Goal: Book appointment/travel/reservation

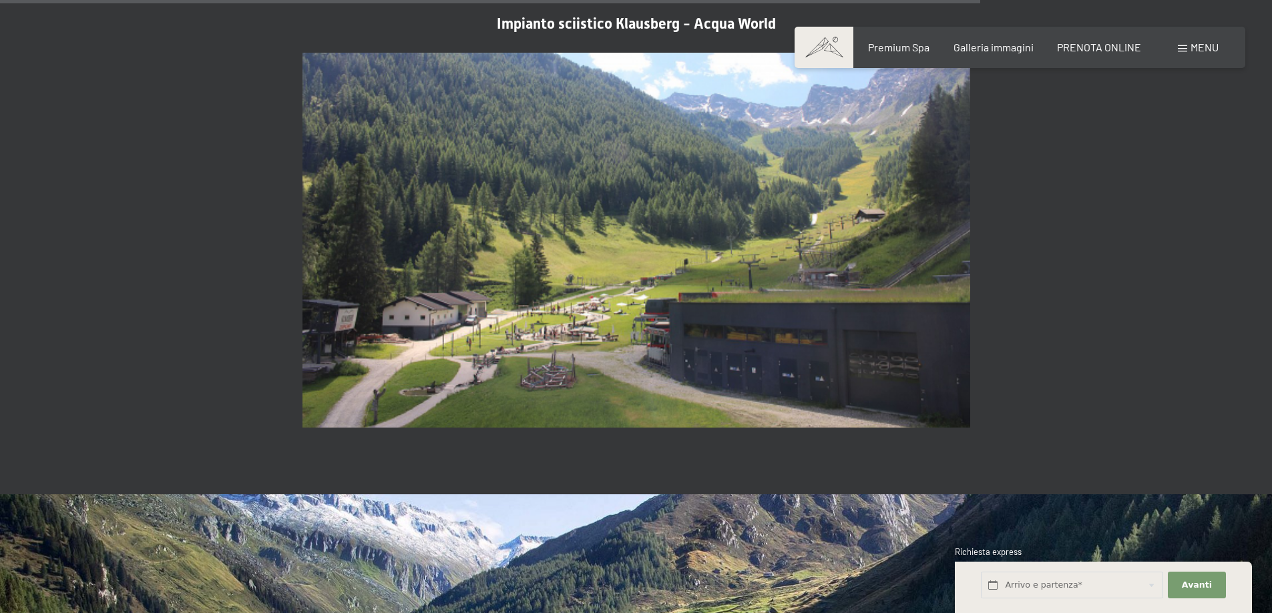
scroll to position [3337, 0]
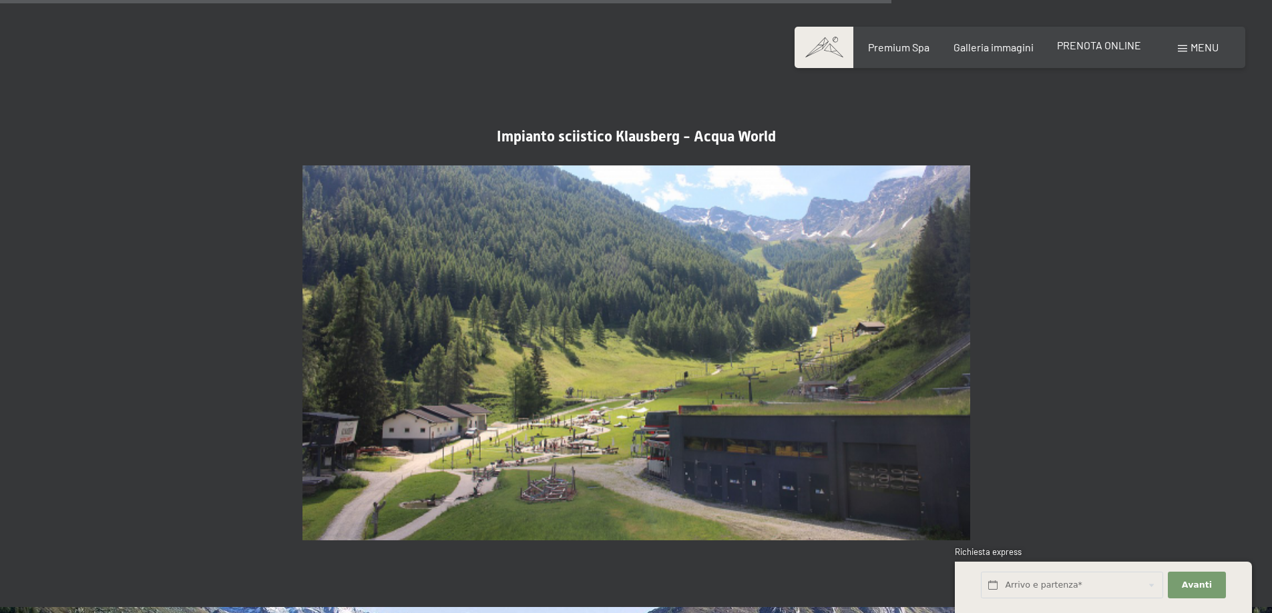
click at [1093, 48] on span "PRENOTA ONLINE" at bounding box center [1099, 45] width 84 height 13
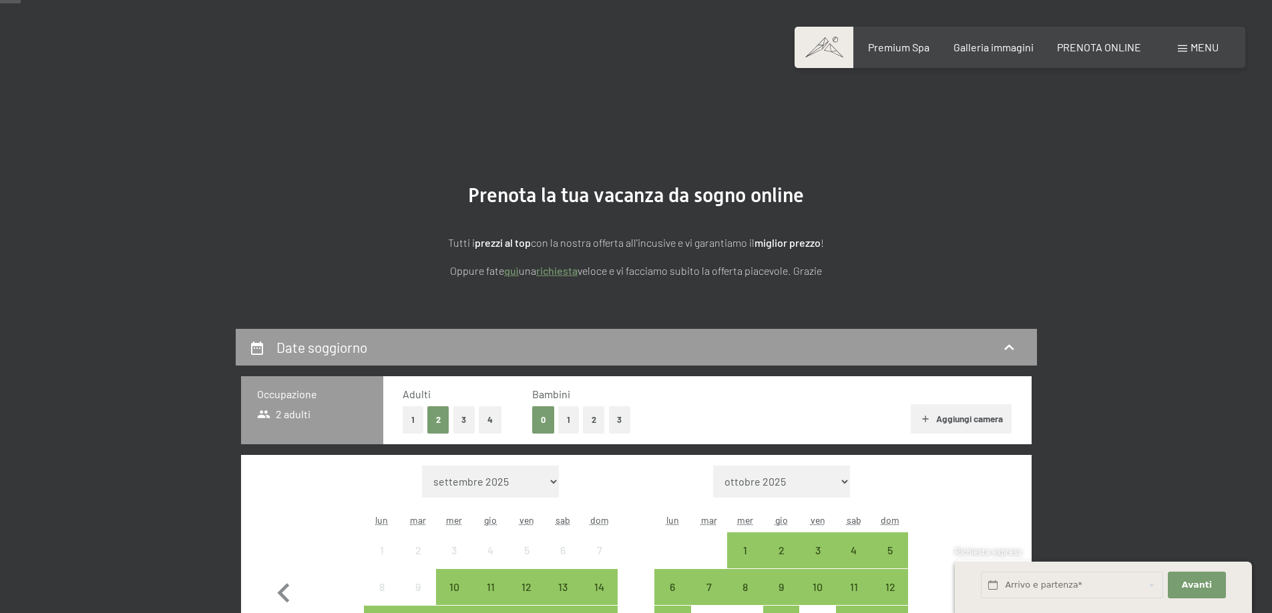
scroll to position [334, 0]
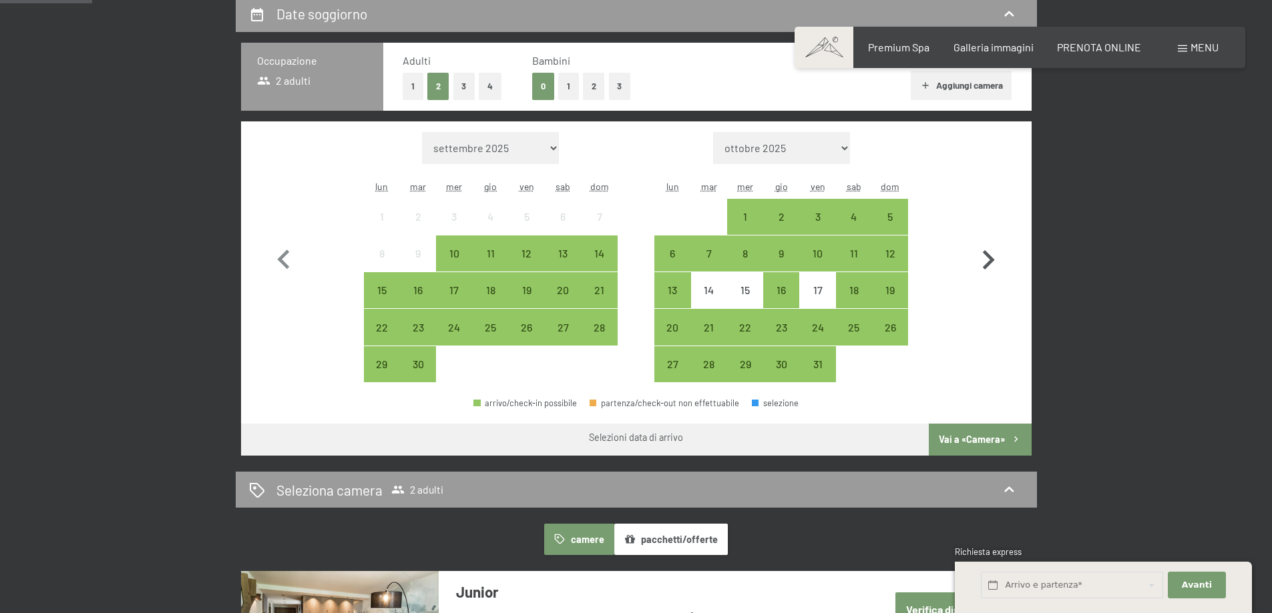
click at [987, 268] on icon "button" at bounding box center [988, 260] width 39 height 39
select select "2025-10-01"
select select "2025-11-01"
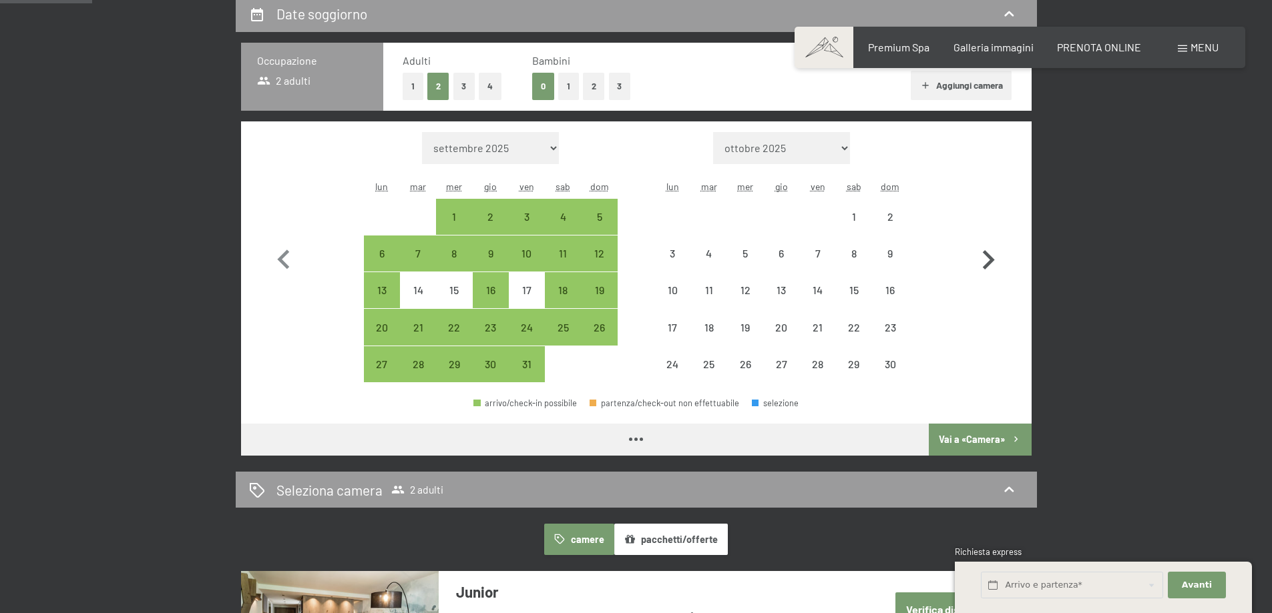
click at [987, 268] on icon "button" at bounding box center [988, 260] width 39 height 39
select select "2025-11-01"
select select "2025-12-01"
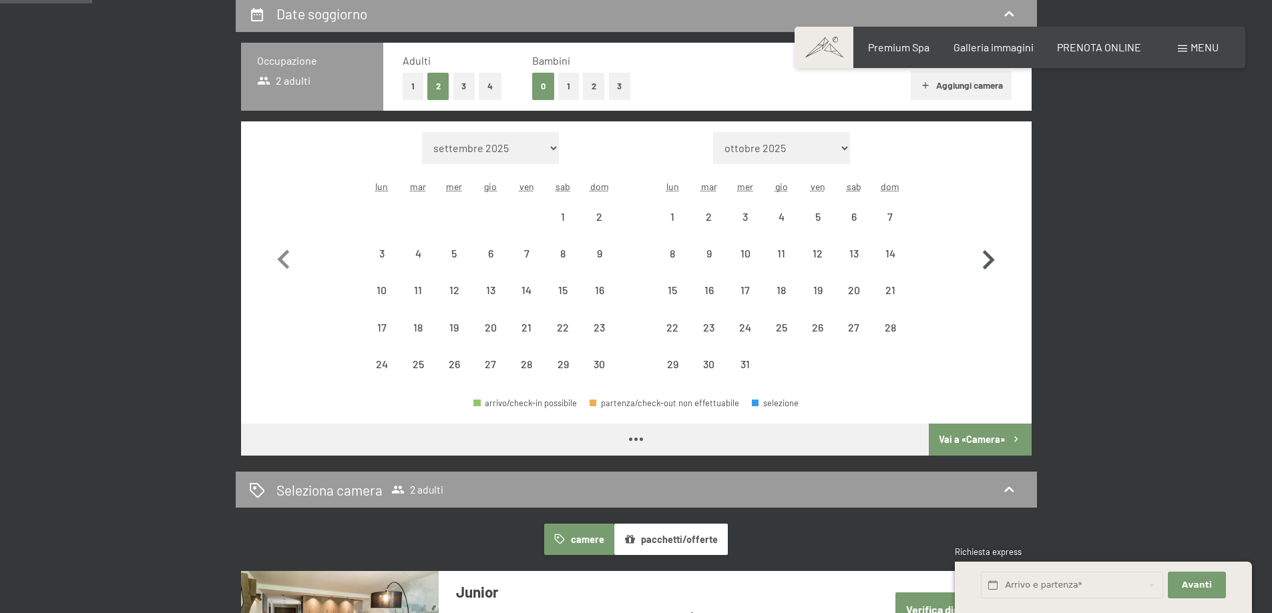
click at [987, 268] on icon "button" at bounding box center [988, 260] width 39 height 39
select select "2025-12-01"
select select "2026-01-01"
select select "2025-12-01"
select select "2026-01-01"
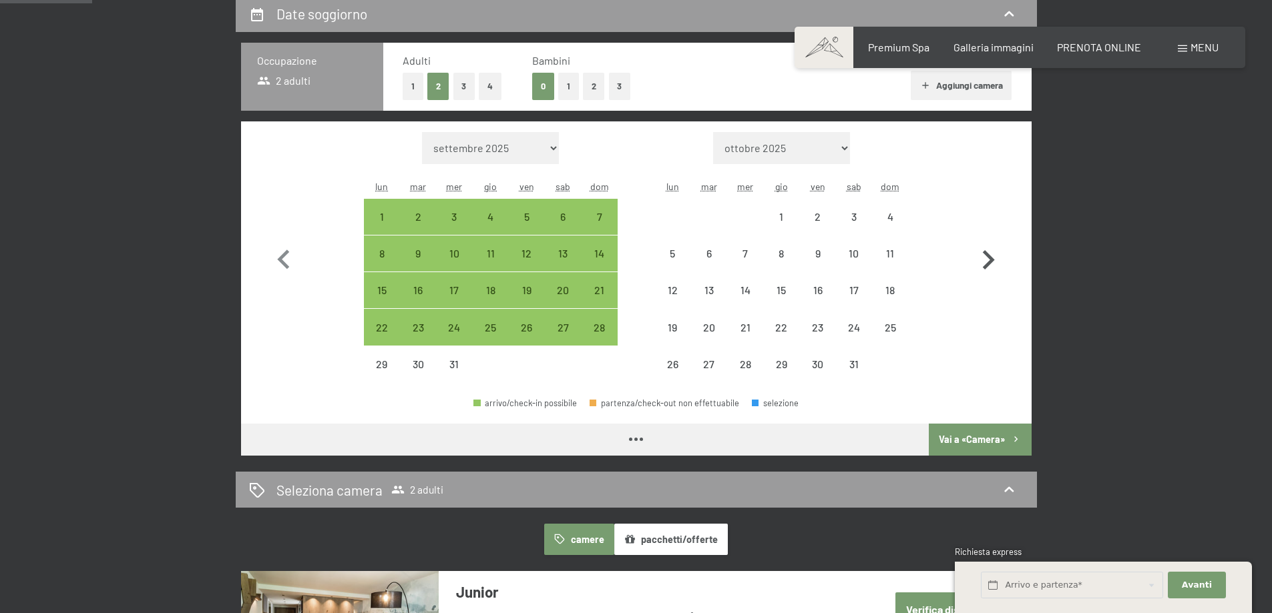
click at [987, 268] on icon "button" at bounding box center [988, 260] width 39 height 39
select select "2026-01-01"
select select "2026-02-01"
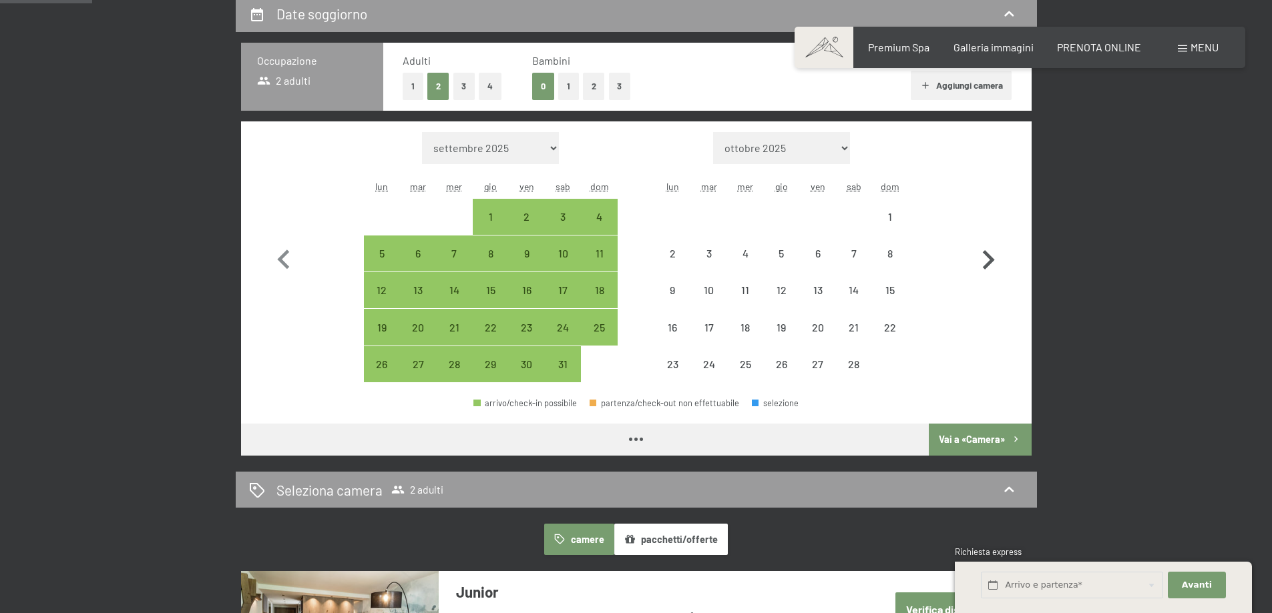
select select "2026-01-01"
select select "2026-02-01"
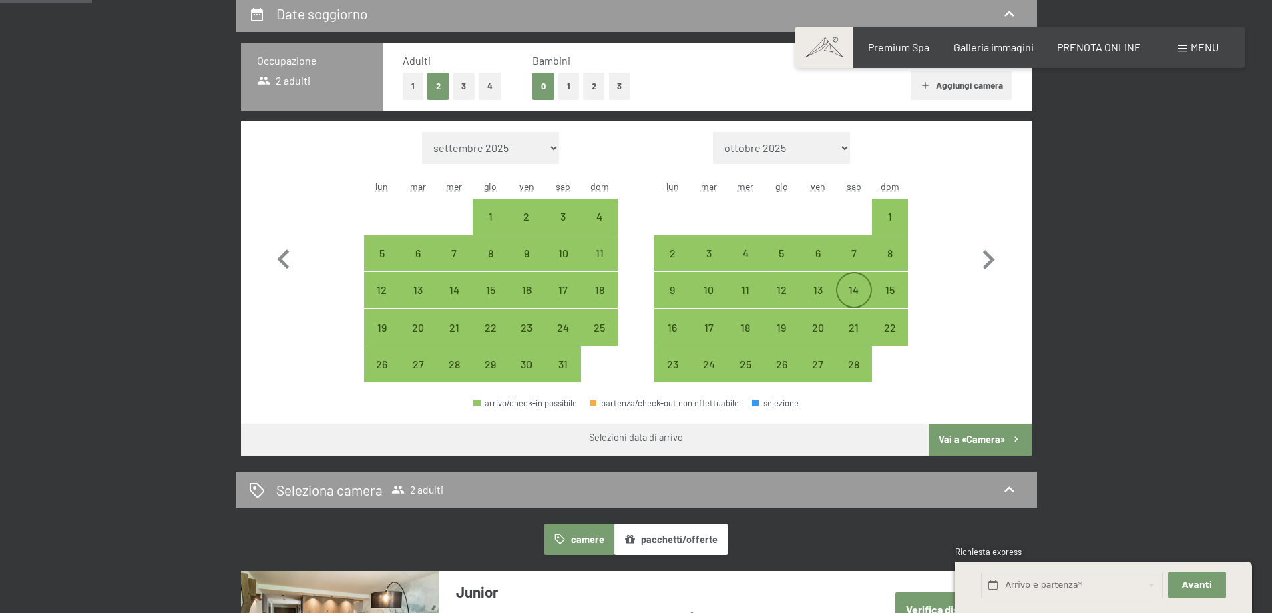
click at [848, 286] on div "14" at bounding box center [853, 301] width 33 height 33
select select "2026-01-01"
select select "2026-02-01"
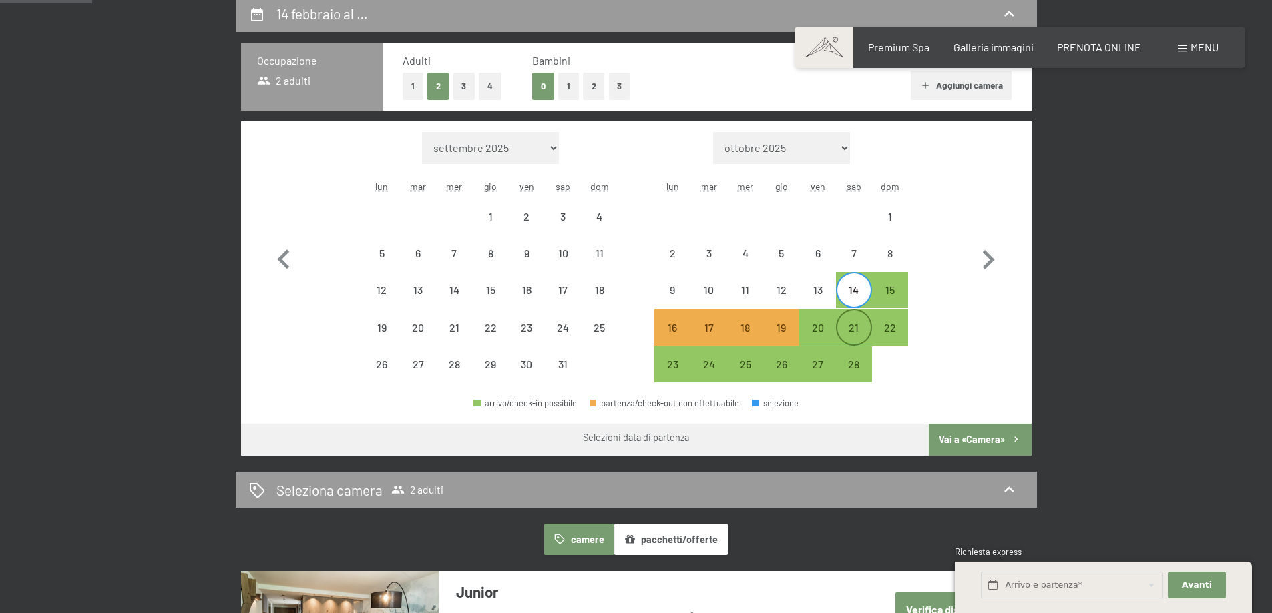
click at [846, 325] on div "21" at bounding box center [853, 338] width 33 height 33
select select "2026-01-01"
select select "2026-02-01"
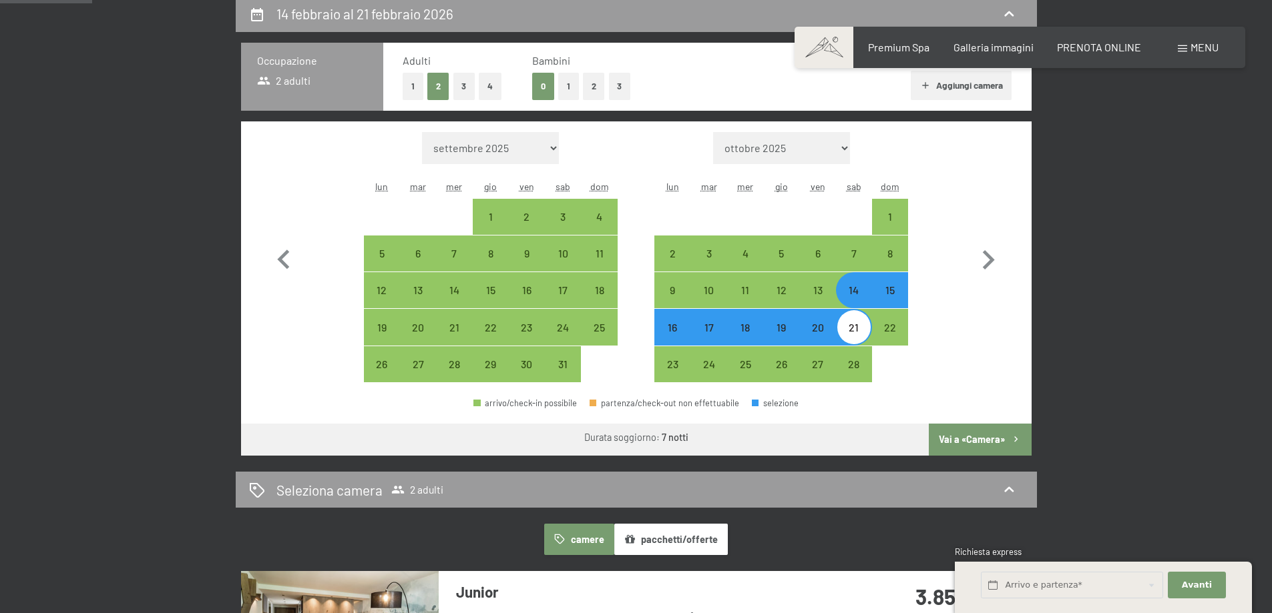
click at [951, 437] on button "Vai a «Camera»" at bounding box center [979, 440] width 102 height 32
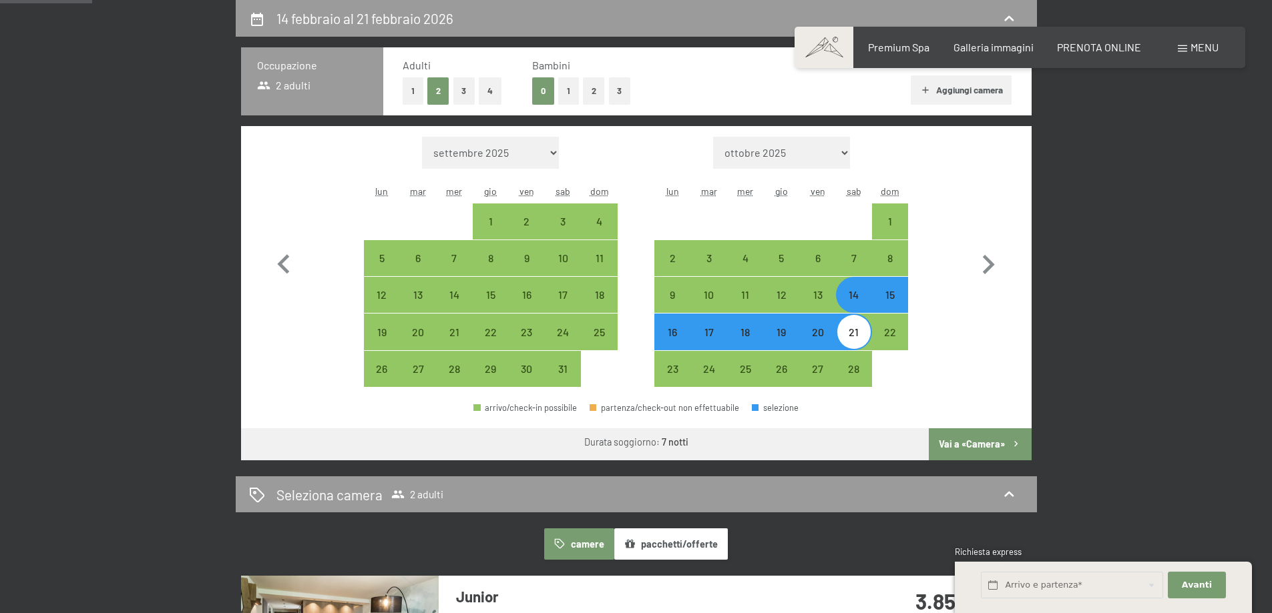
select select "2026-01-01"
select select "2026-02-01"
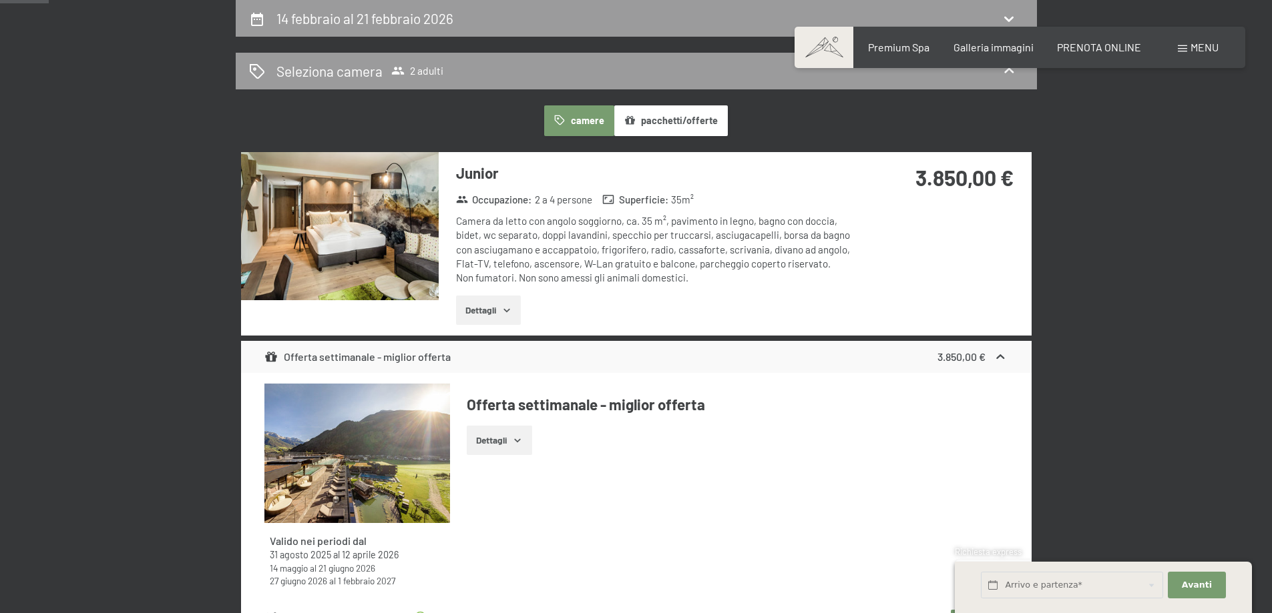
scroll to position [196, 0]
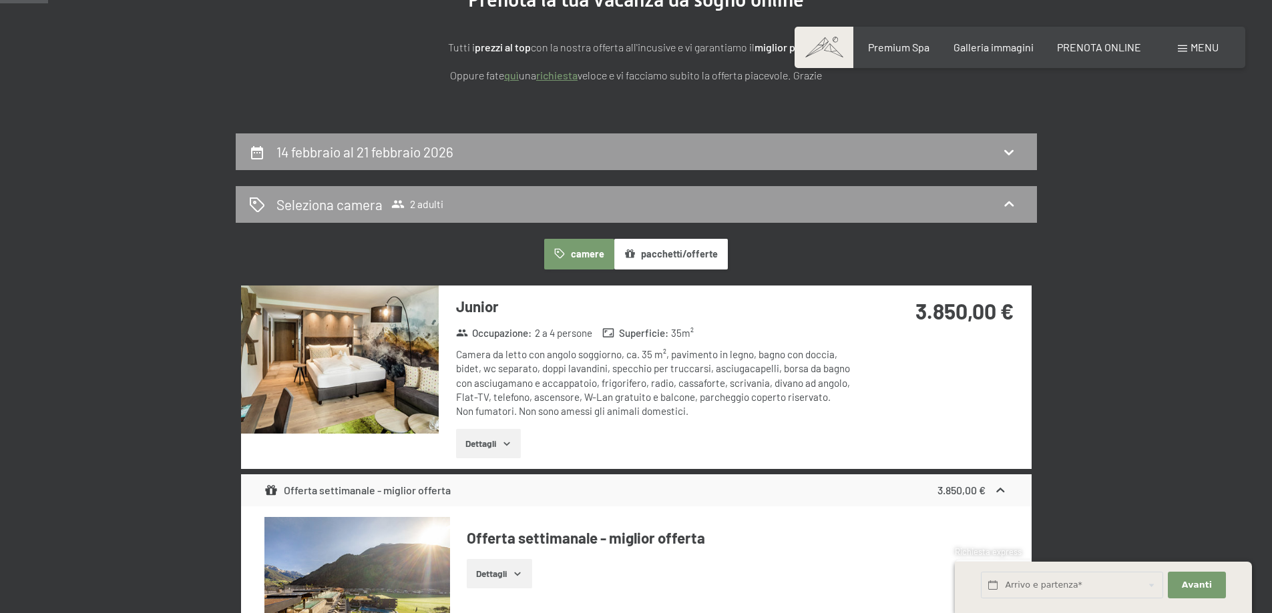
click at [503, 439] on button "Dettagli" at bounding box center [488, 443] width 65 height 29
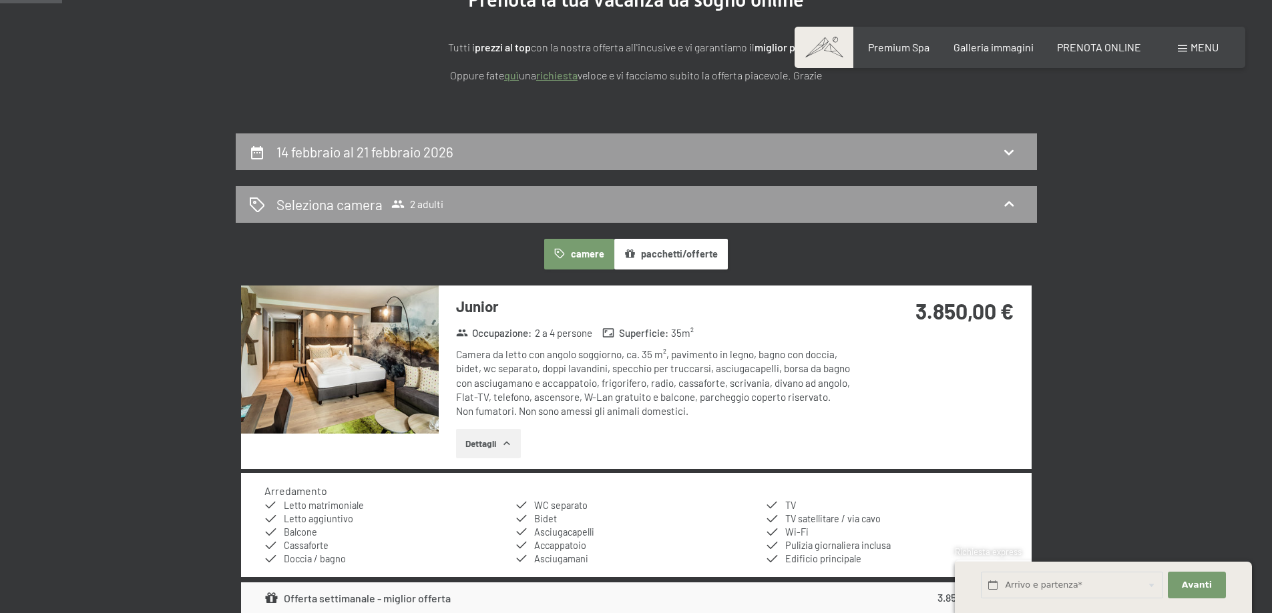
scroll to position [396, 0]
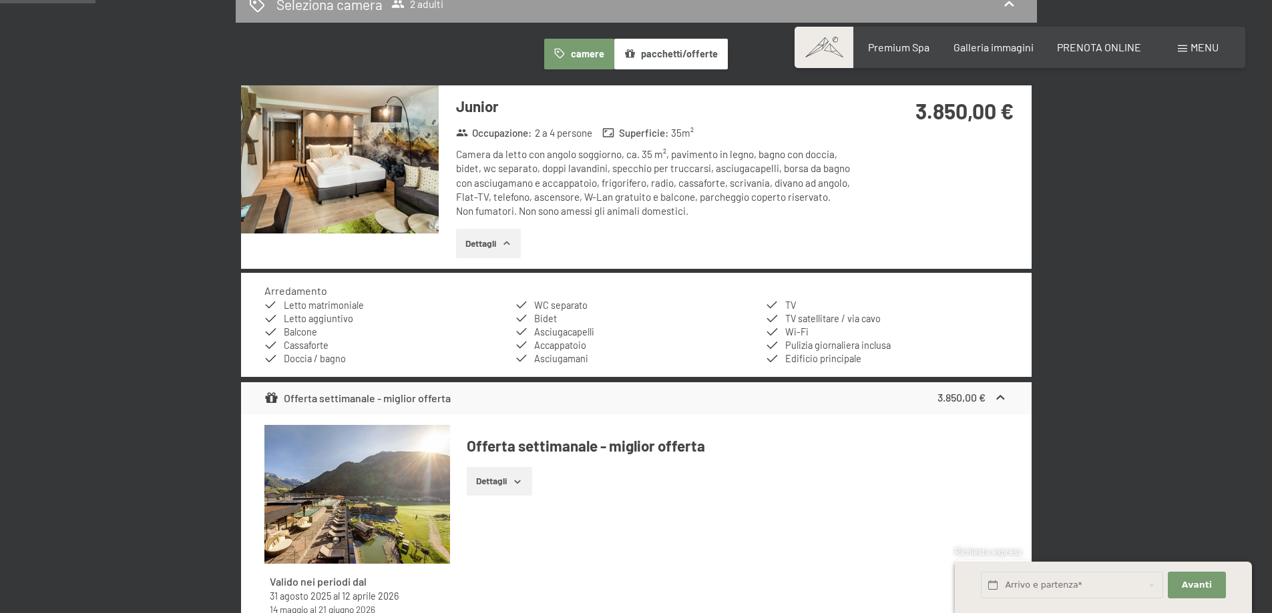
click at [387, 192] on img at bounding box center [340, 159] width 198 height 148
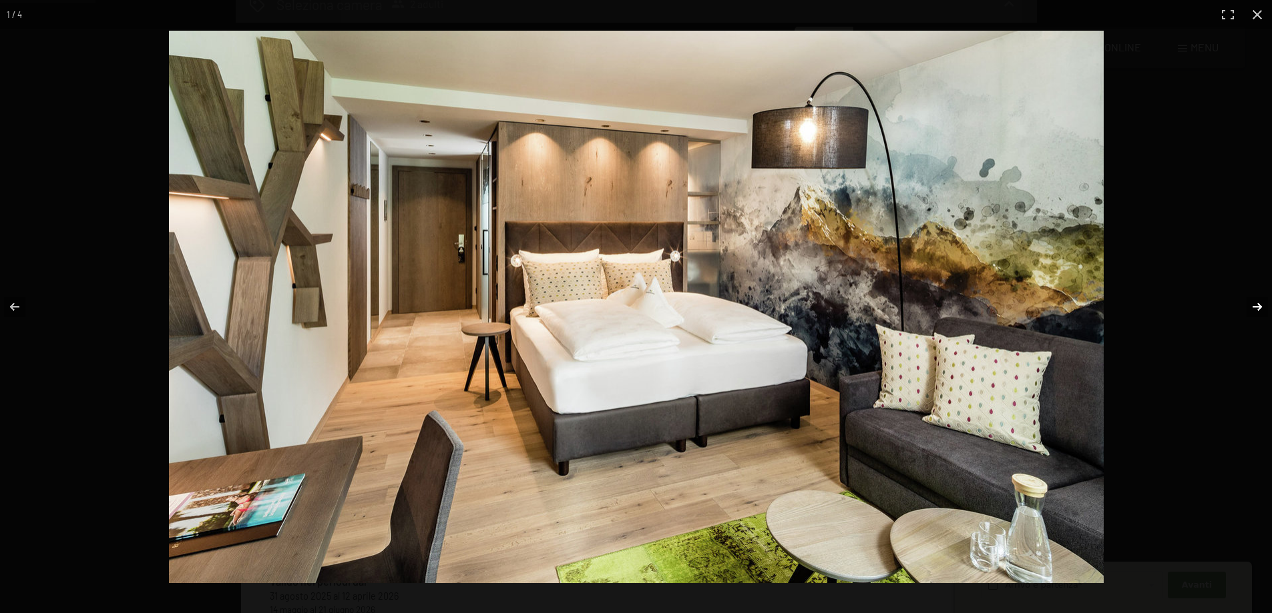
click at [1260, 309] on button "button" at bounding box center [1248, 307] width 47 height 67
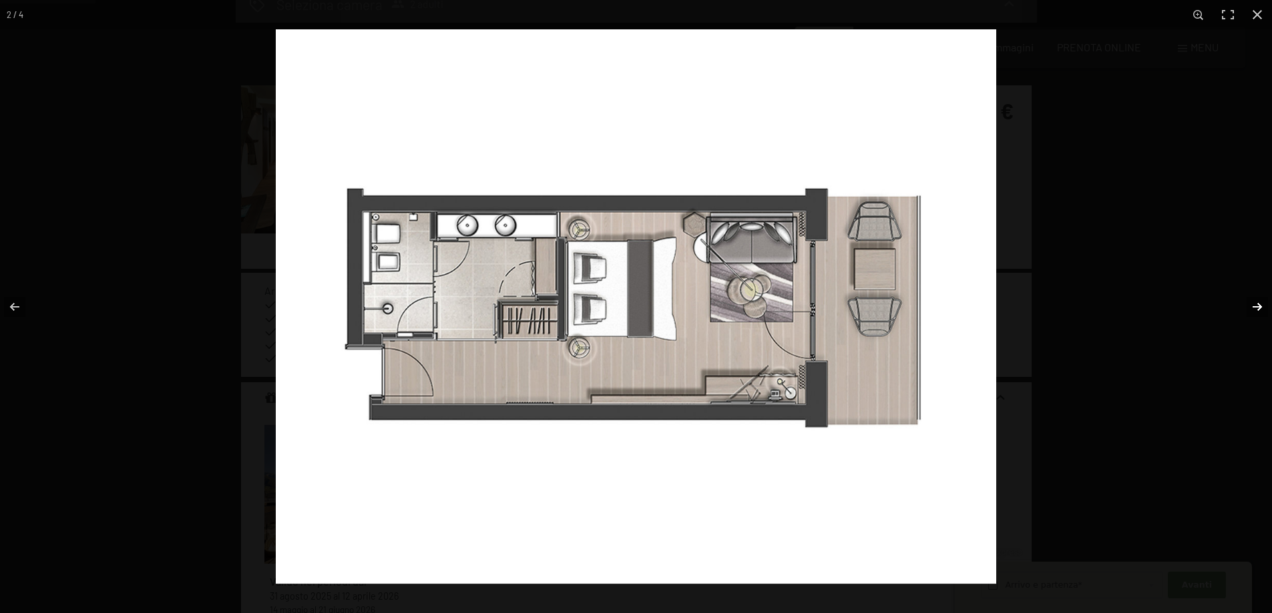
click at [1260, 309] on button "button" at bounding box center [1248, 307] width 47 height 67
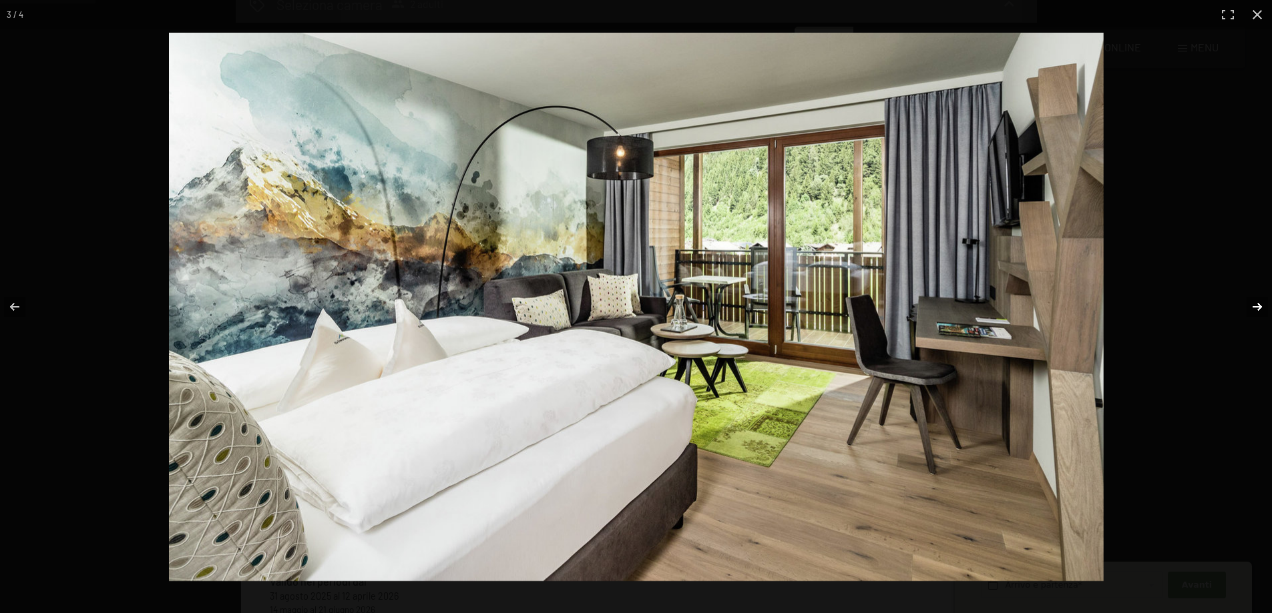
click at [1260, 309] on button "button" at bounding box center [1248, 307] width 47 height 67
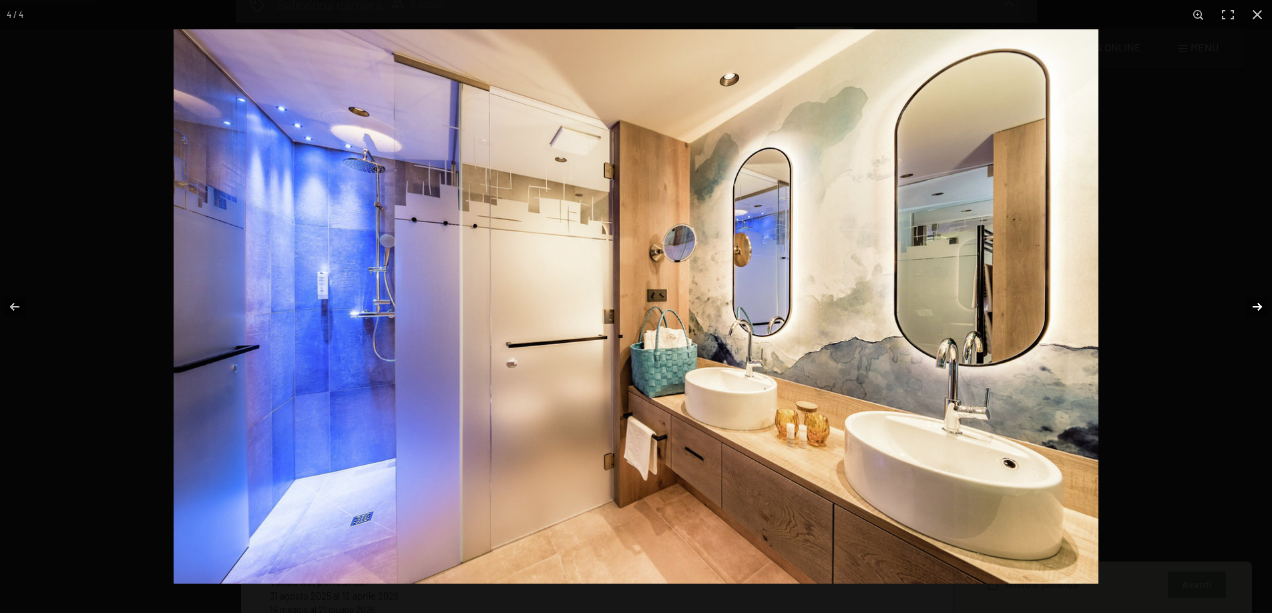
click at [1260, 309] on button "button" at bounding box center [1248, 307] width 47 height 67
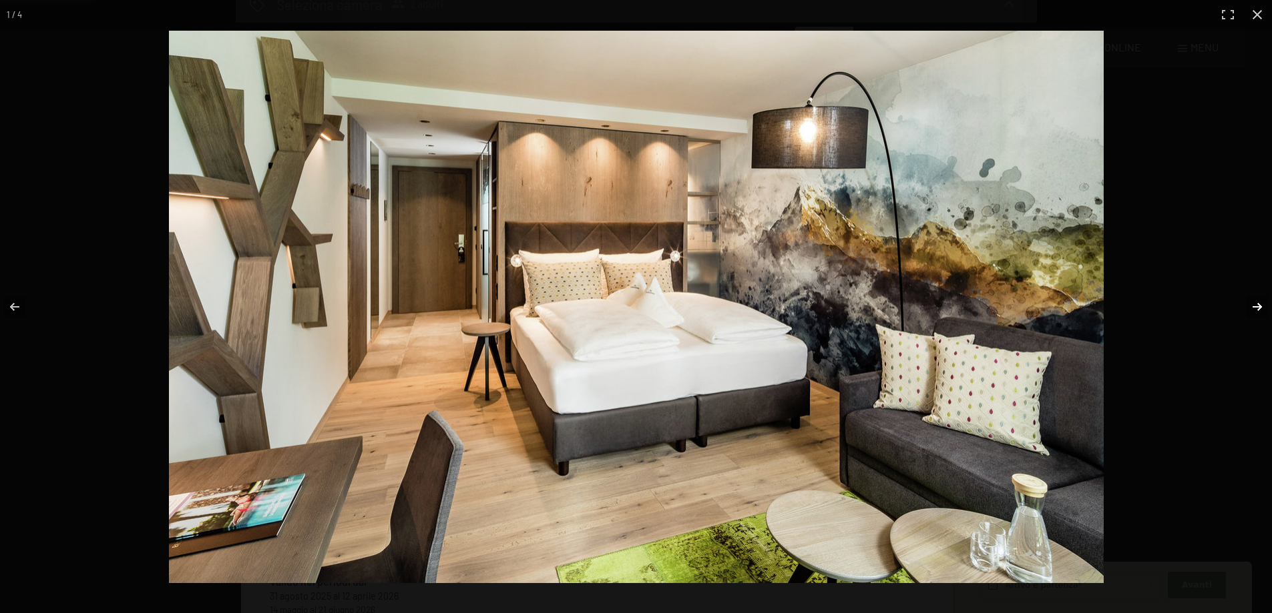
click at [1260, 309] on button "button" at bounding box center [1248, 307] width 47 height 67
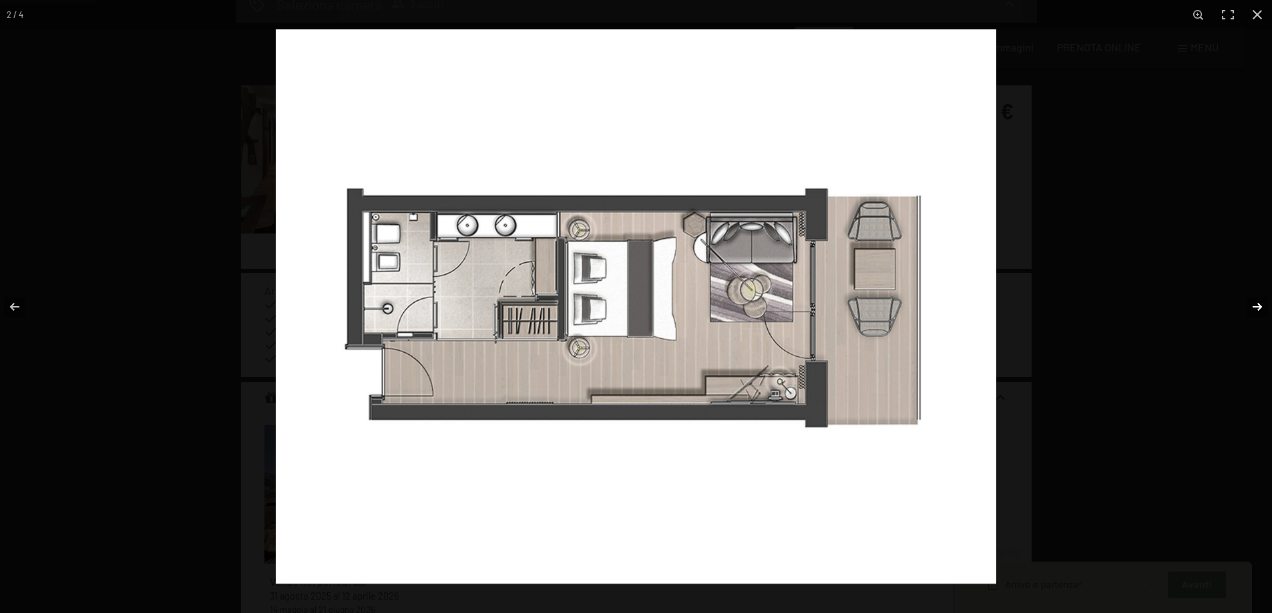
click at [1260, 309] on button "button" at bounding box center [1248, 307] width 47 height 67
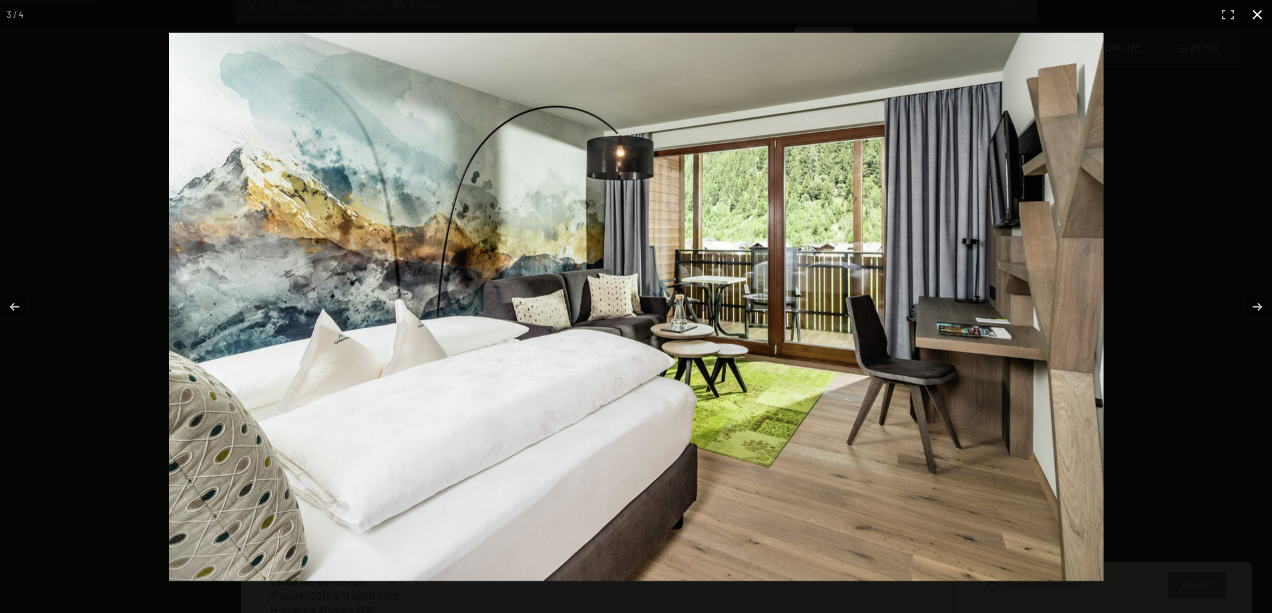
click at [1260, 11] on button "button" at bounding box center [1256, 14] width 29 height 29
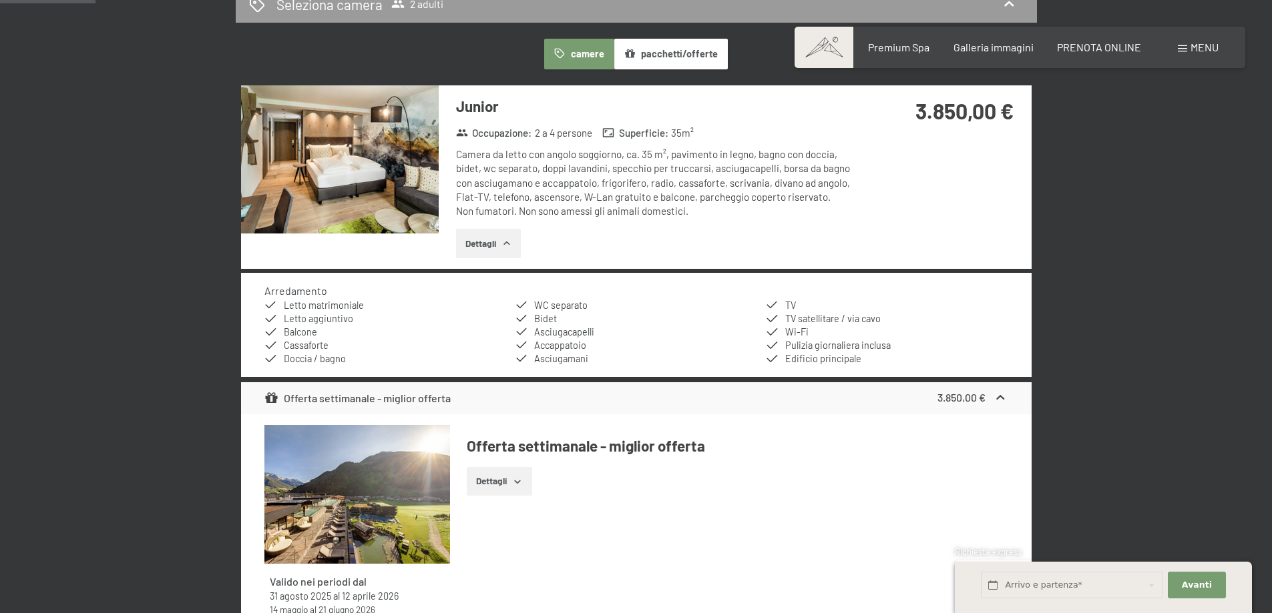
click at [677, 61] on button "pacchetti/offerte" at bounding box center [670, 54] width 113 height 31
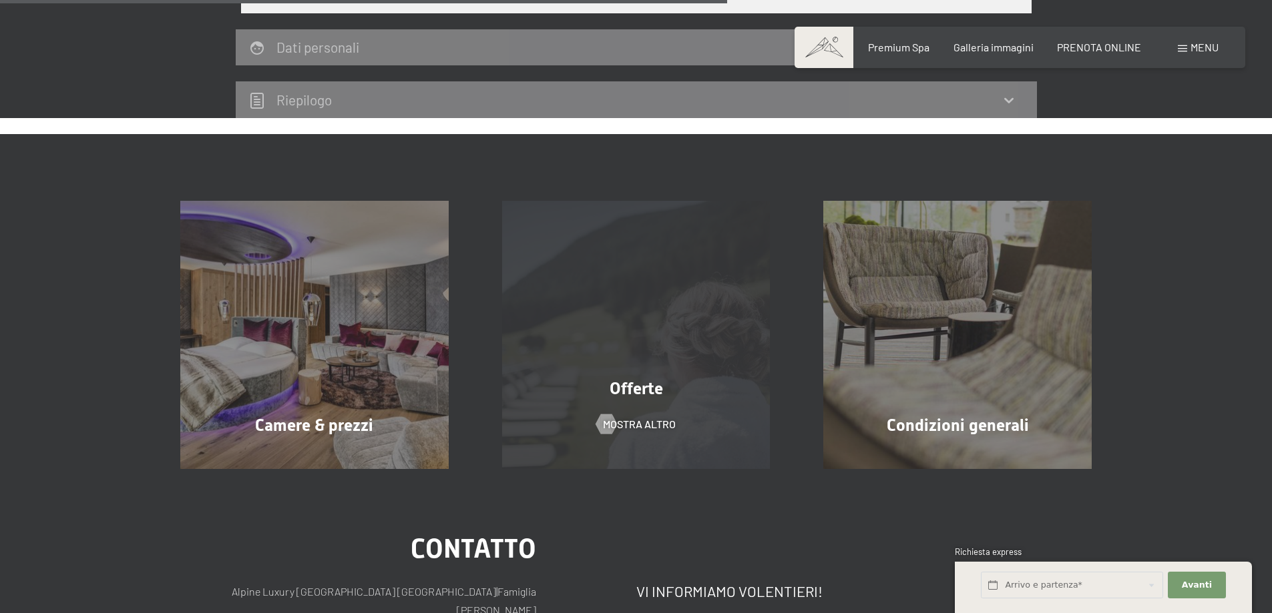
scroll to position [997, 0]
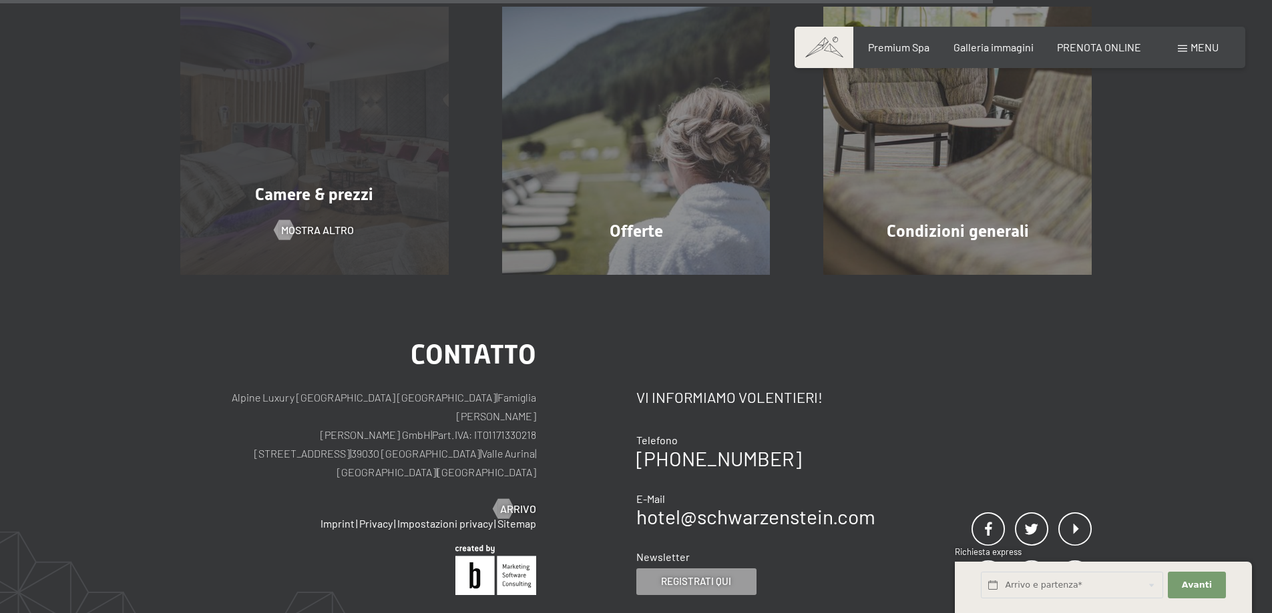
click at [358, 222] on div "Camere & prezzi mostra altro" at bounding box center [315, 141] width 322 height 268
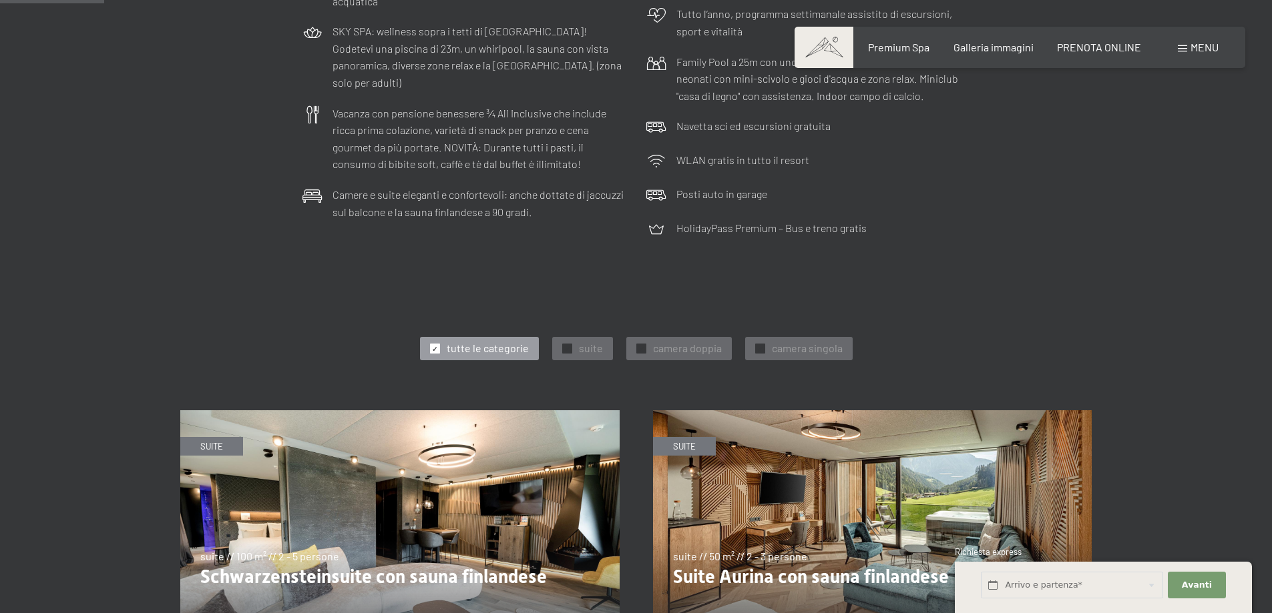
scroll to position [67, 0]
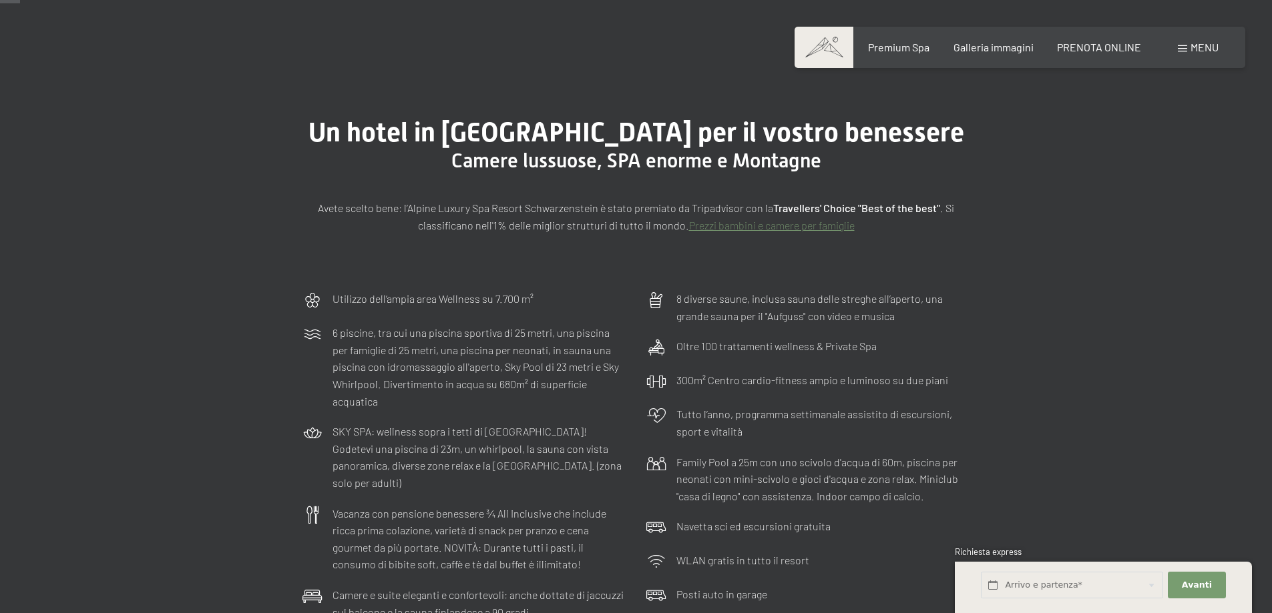
click at [773, 223] on link "Prezzi bambini e camere per famiglie" at bounding box center [772, 225] width 166 height 13
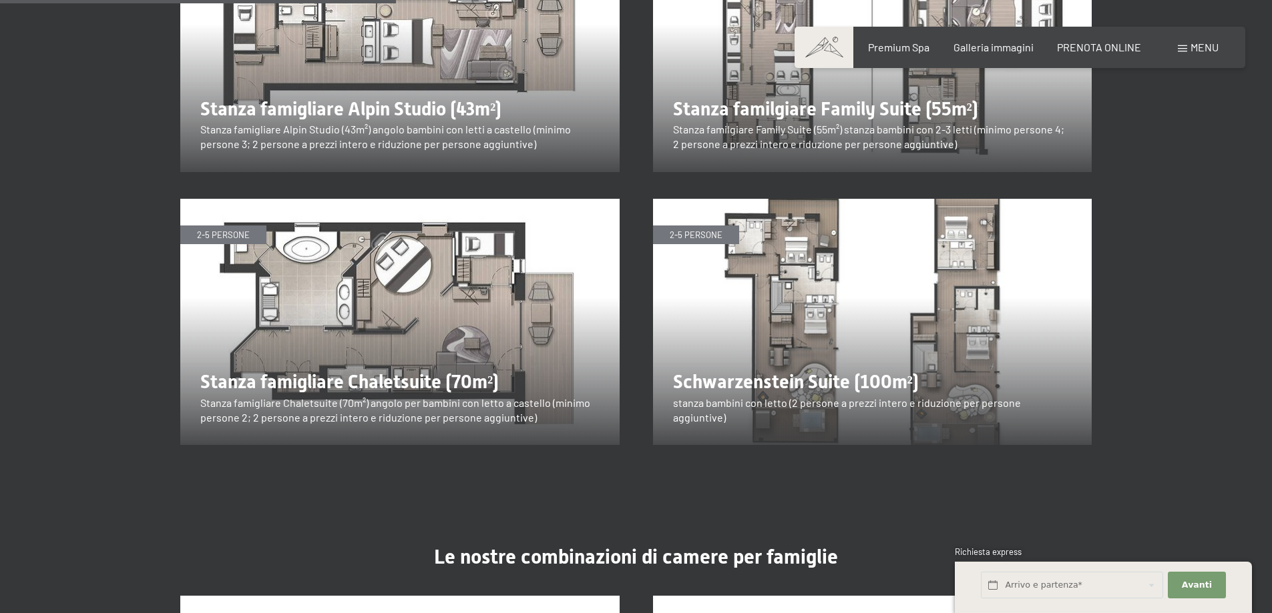
scroll to position [1535, 0]
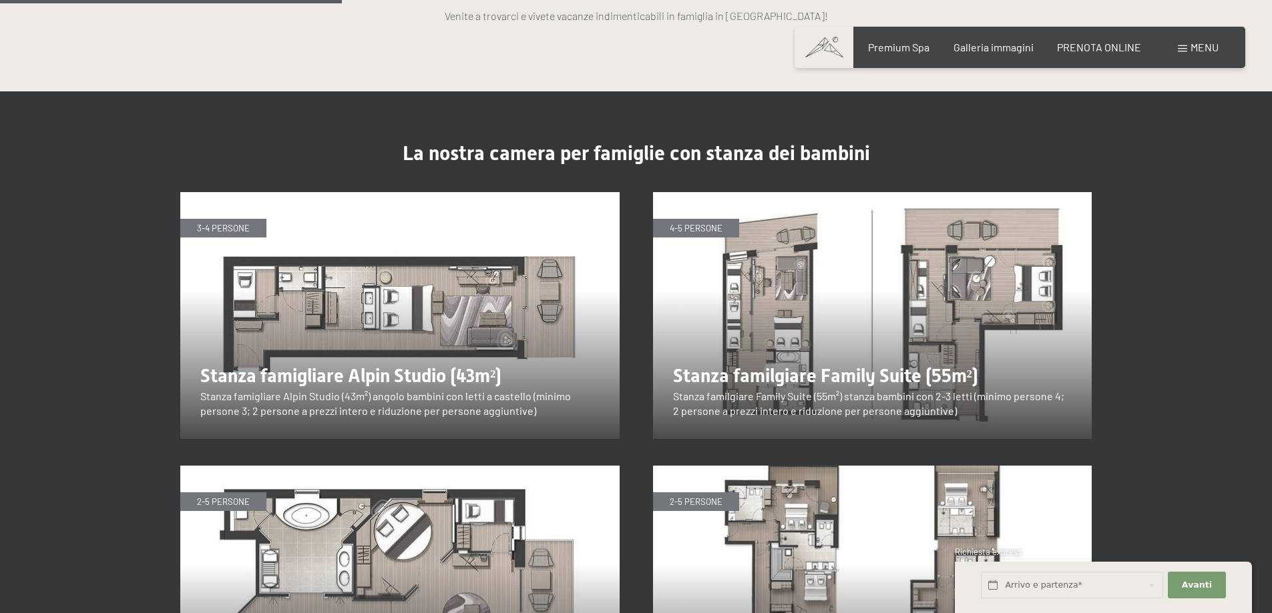
click at [858, 319] on img at bounding box center [872, 315] width 439 height 247
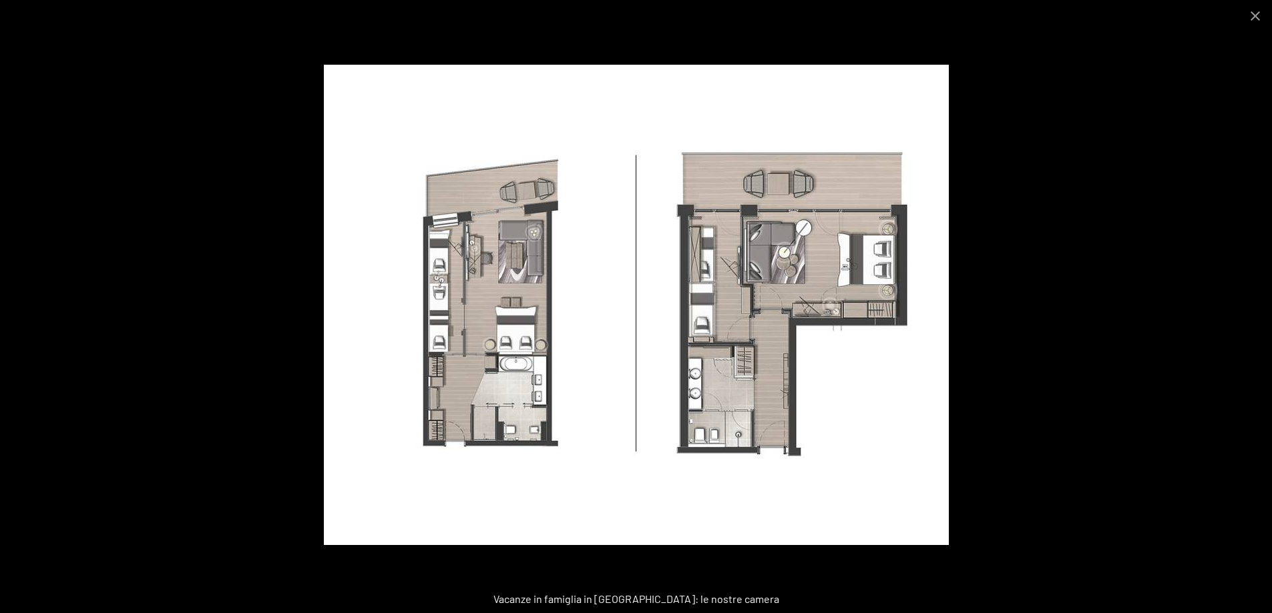
click at [673, 389] on img at bounding box center [636, 305] width 625 height 481
click at [1034, 382] on div at bounding box center [636, 306] width 1272 height 613
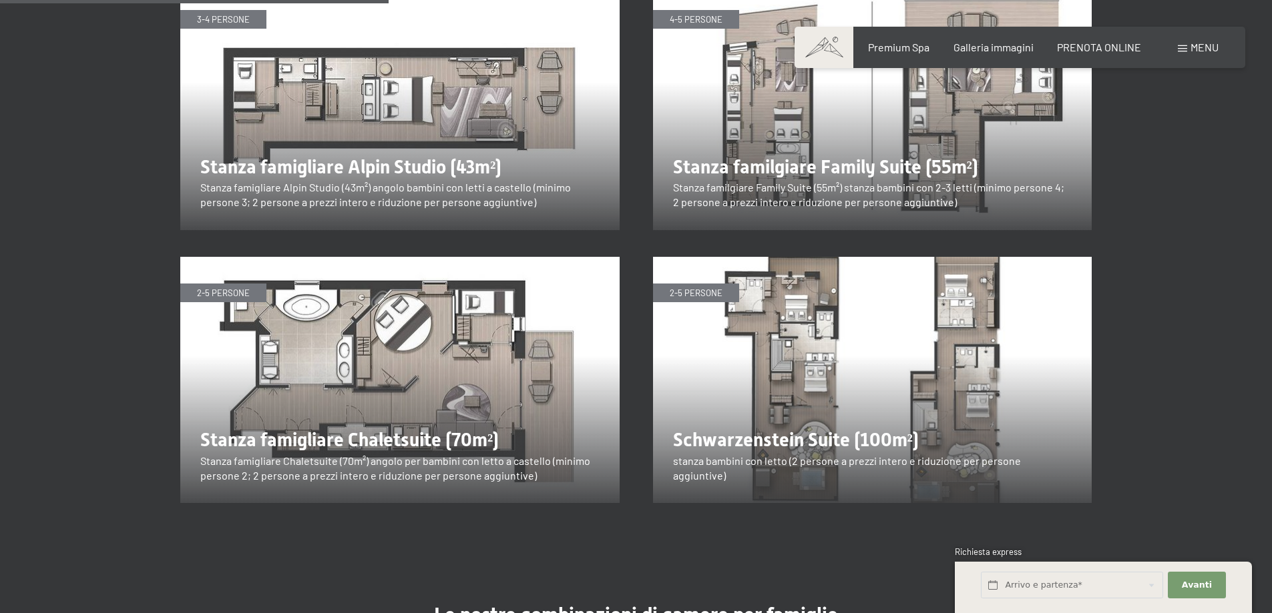
scroll to position [1869, 0]
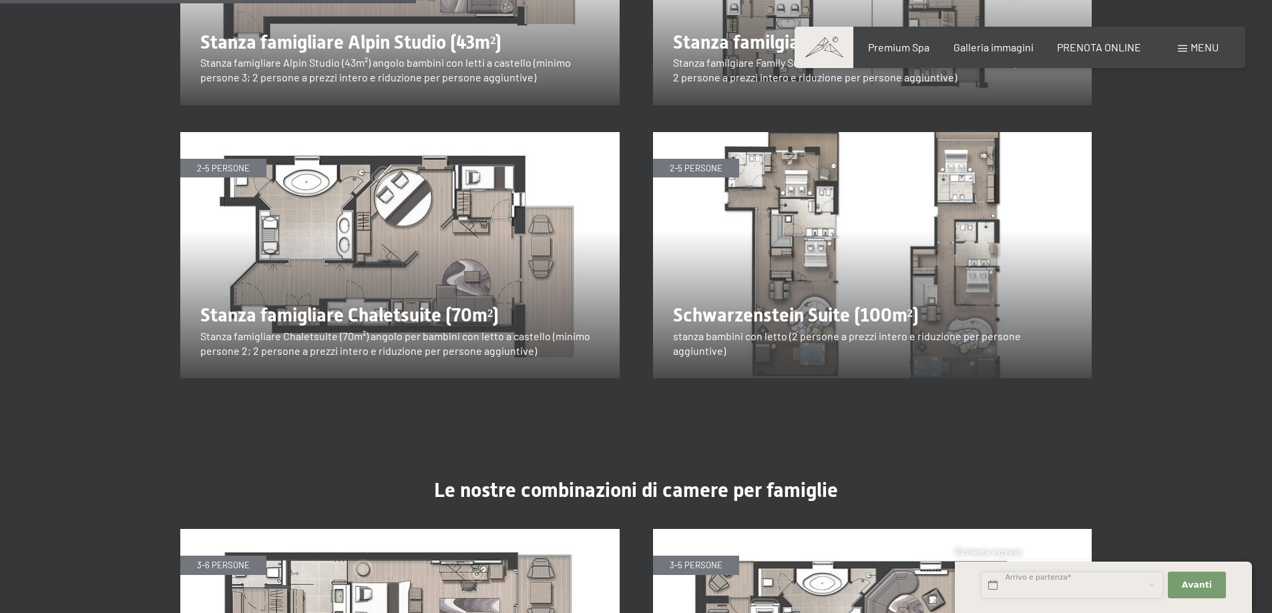
click at [1050, 588] on input "text" at bounding box center [1072, 585] width 182 height 27
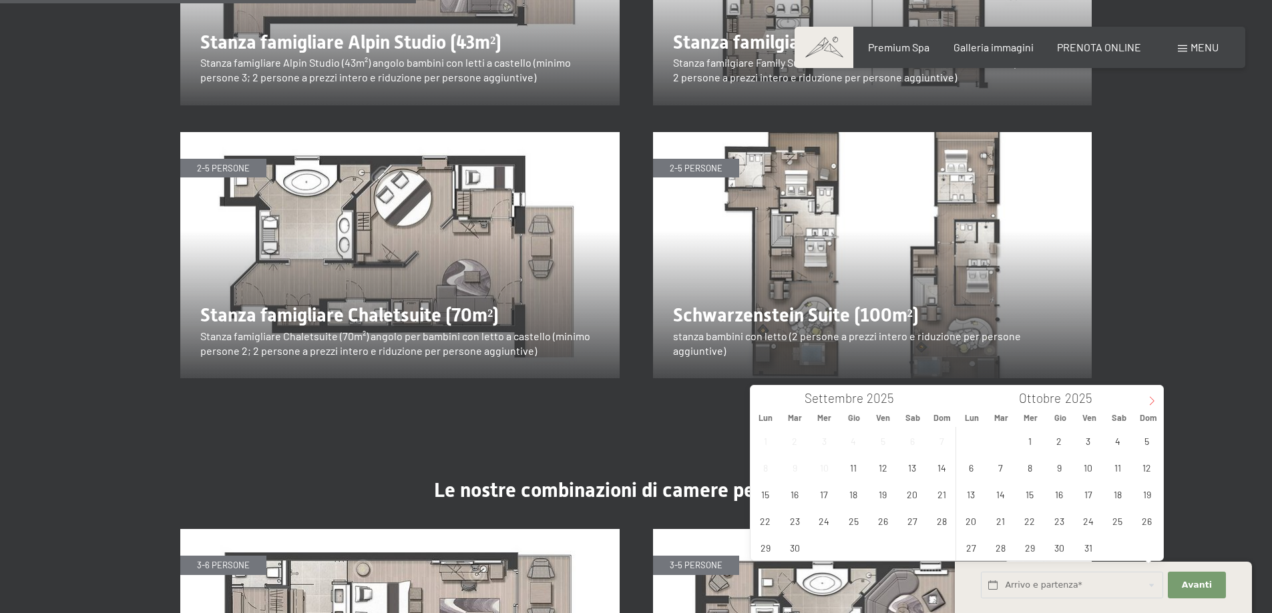
click at [1153, 404] on icon at bounding box center [1151, 400] width 9 height 9
type input "2026"
click at [1153, 404] on icon at bounding box center [1151, 400] width 9 height 9
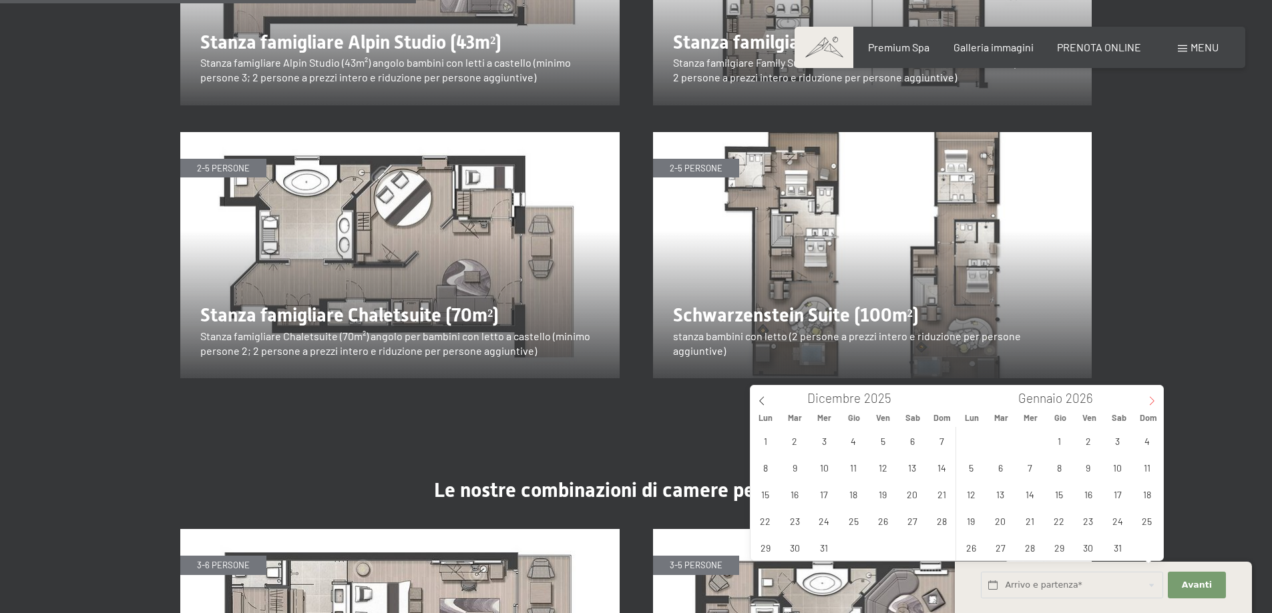
type input "2026"
click at [1113, 495] on span "14" at bounding box center [1117, 494] width 26 height 26
click at [1117, 515] on span "21" at bounding box center [1117, 521] width 26 height 26
type input "Sab. 14/02/2026 - Sab. 21/02/2026"
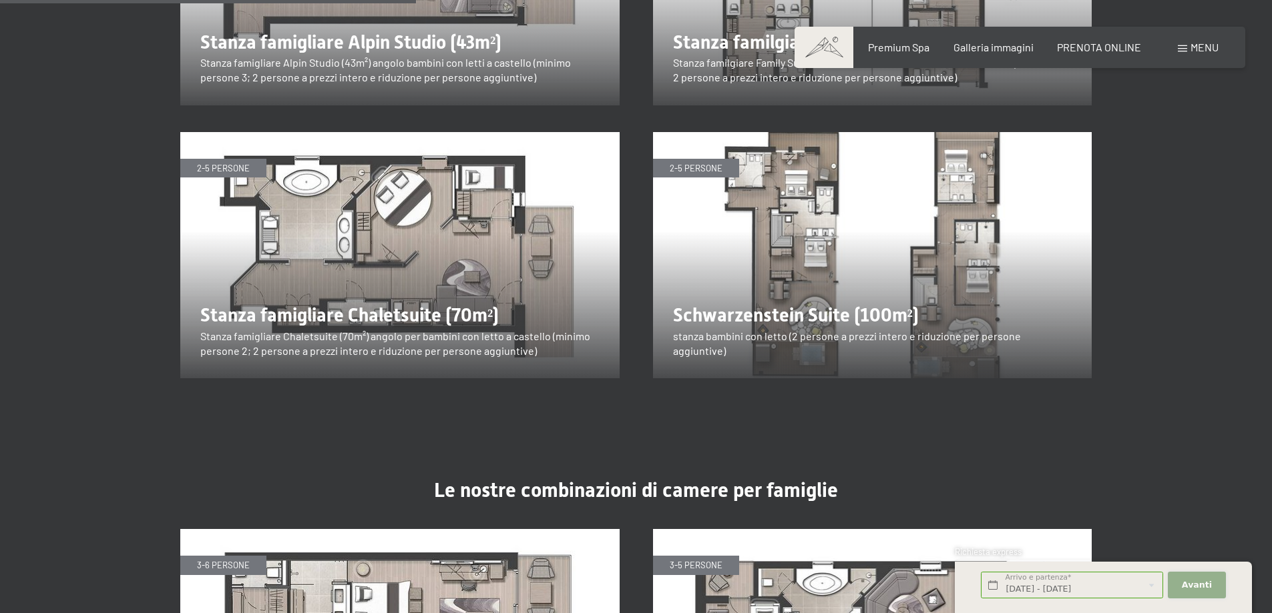
click at [1199, 583] on span "Avanti" at bounding box center [1196, 585] width 30 height 12
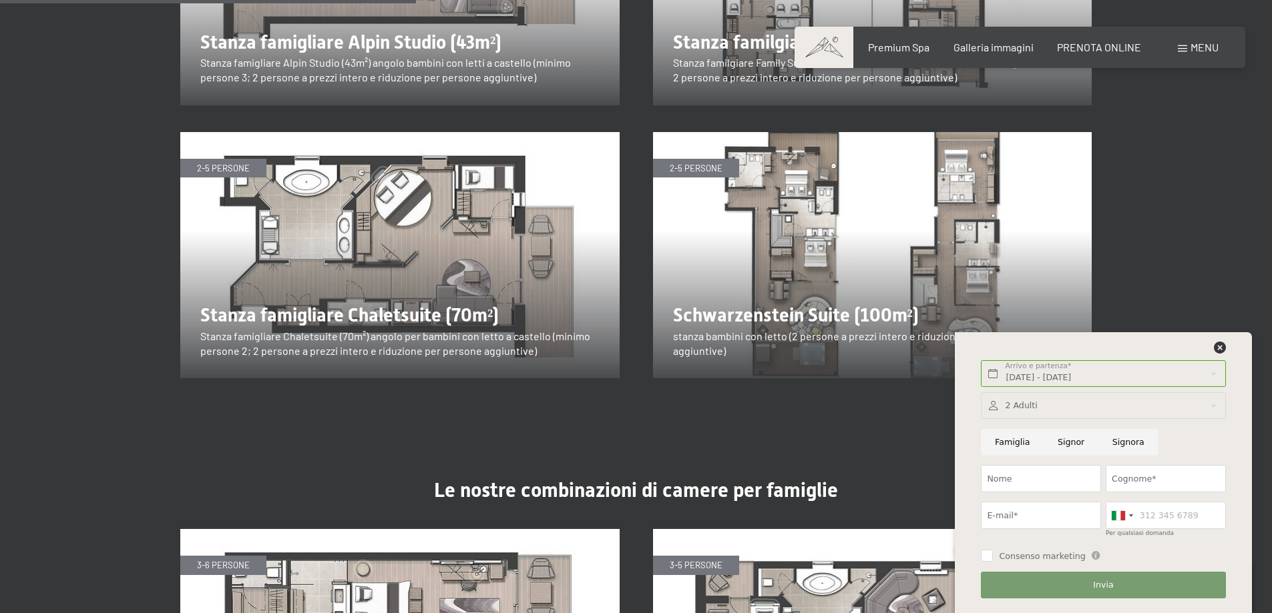
click at [1027, 402] on div at bounding box center [1103, 405] width 244 height 27
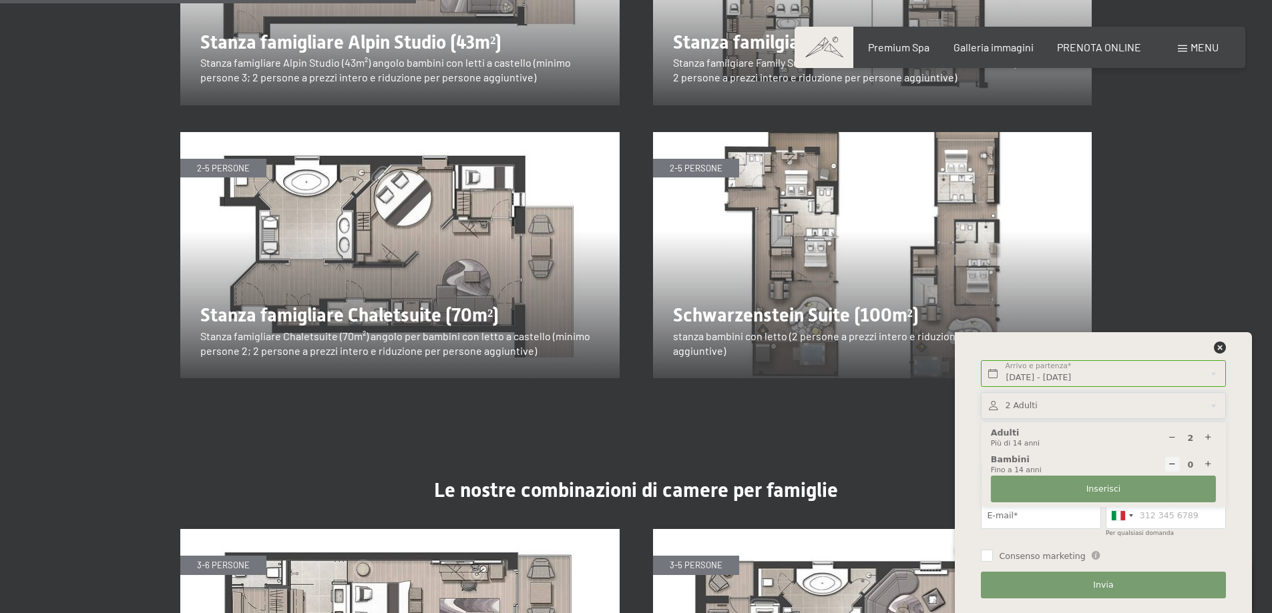
click at [1209, 467] on icon at bounding box center [1207, 465] width 9 height 9
type input "1"
select select
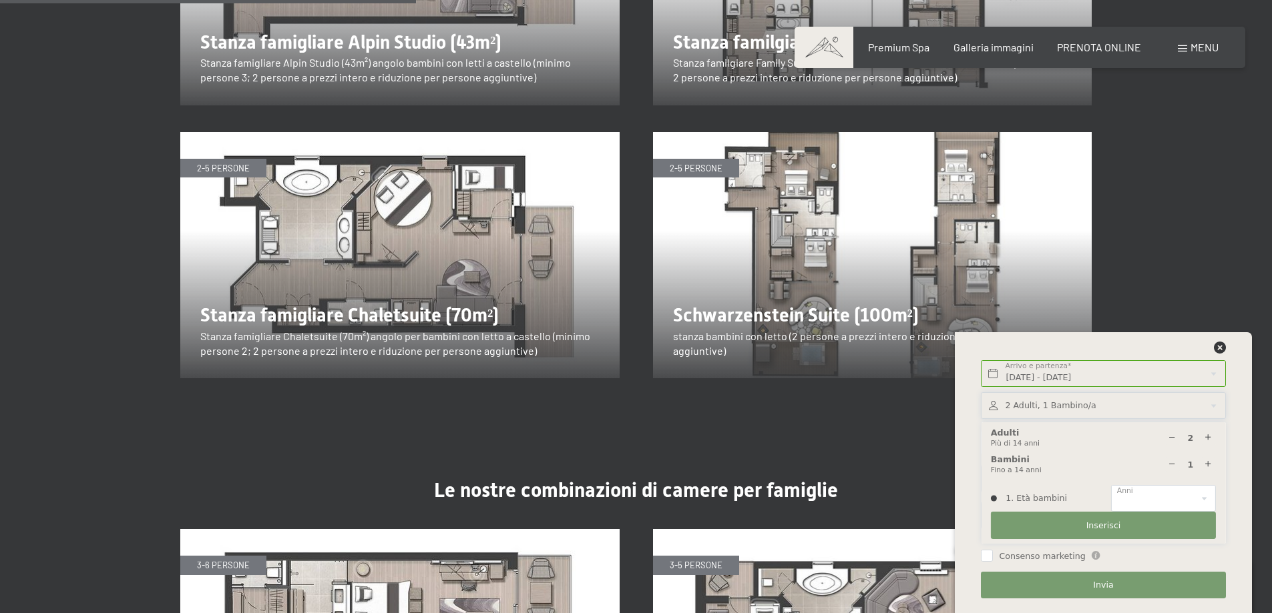
click at [1209, 467] on icon at bounding box center [1207, 465] width 9 height 9
type input "2"
select select
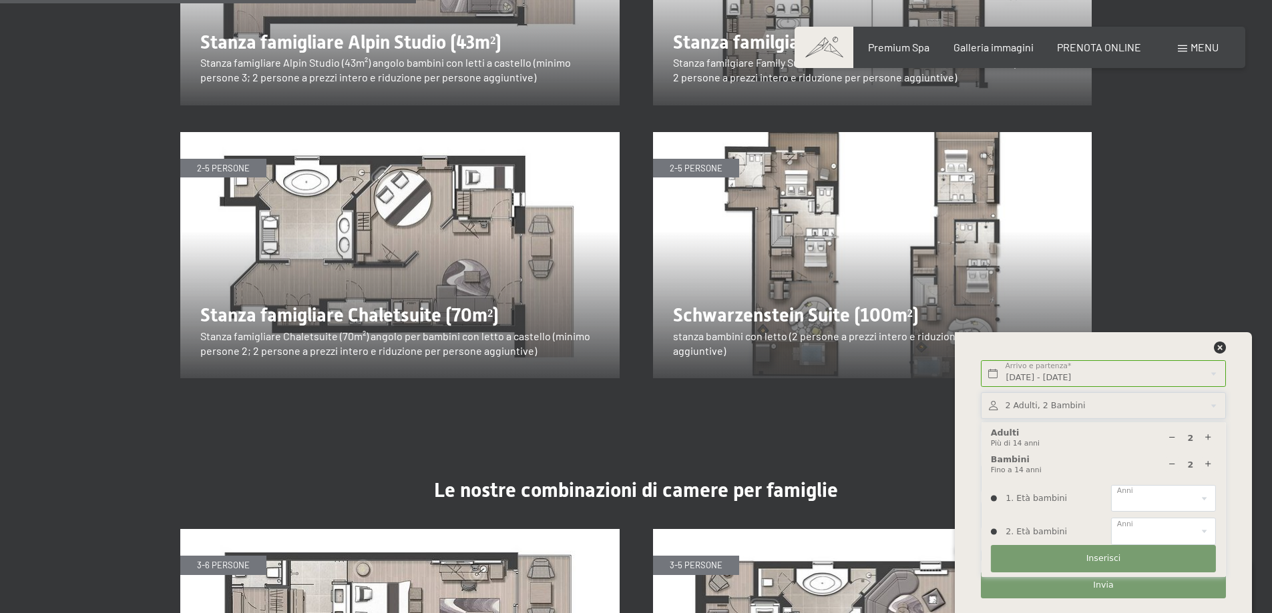
click at [1209, 467] on icon at bounding box center [1207, 465] width 9 height 9
type input "3"
select select
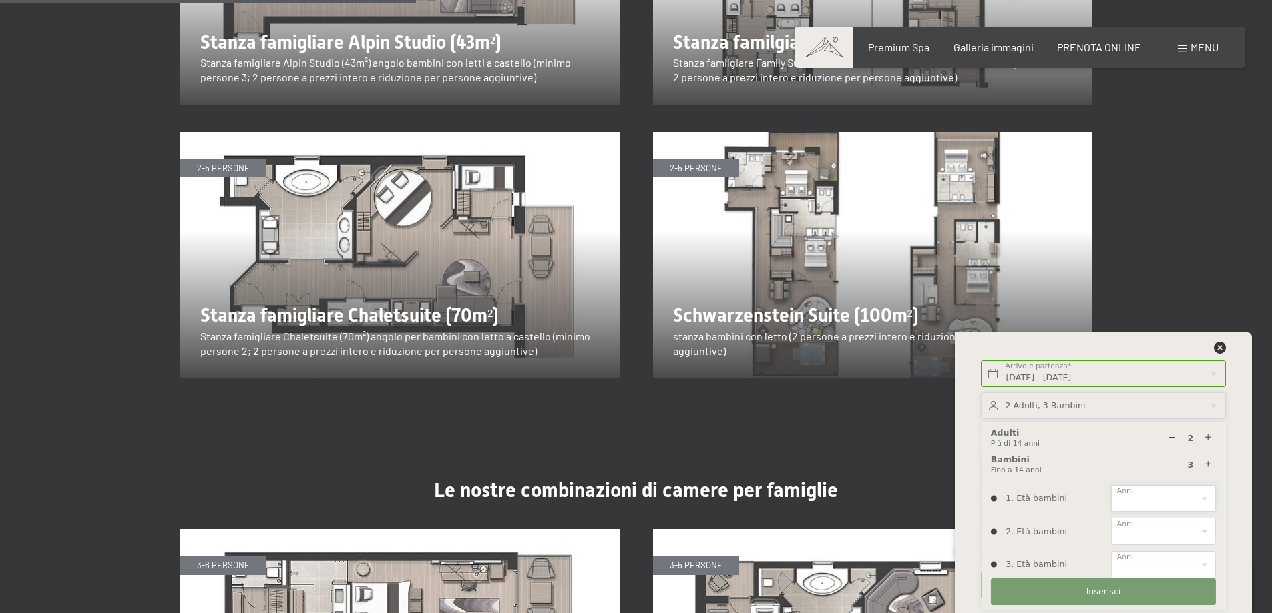
click at [1203, 502] on select "0 1 2 3 4 5 6 7 8 9 10 11 12 13 14" at bounding box center [1163, 498] width 105 height 27
click at [1111, 485] on select "0 1 2 3 4 5 6 7 8 9 10 11 12 13 14" at bounding box center [1163, 498] width 105 height 27
click at [1200, 497] on select "0 1 2 3 4 5 6 7 8 9 10 11 12 13 14" at bounding box center [1163, 498] width 105 height 27
select select "2"
click at [1111, 485] on select "0 1 2 3 4 5 6 7 8 9 10 11 12 13 14" at bounding box center [1163, 498] width 105 height 27
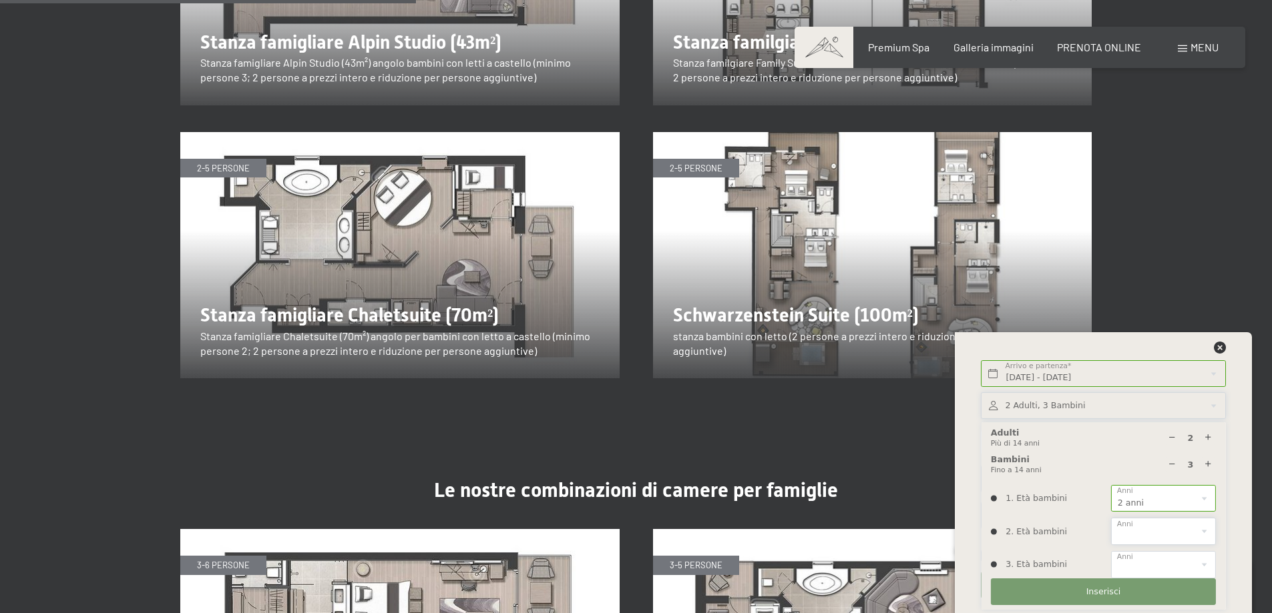
click at [1168, 529] on select "0 1 2 3 4 5 6 7 8 9 10 11 12 13 14" at bounding box center [1163, 531] width 105 height 27
select select "6"
click at [1111, 518] on select "0 1 2 3 4 5 6 7 8 9 10 11 12 13 14" at bounding box center [1163, 531] width 105 height 27
click at [1174, 564] on select "0 1 2 3 4 5 6 7 8 9 10 11 12 13 14" at bounding box center [1163, 564] width 105 height 27
select select "8"
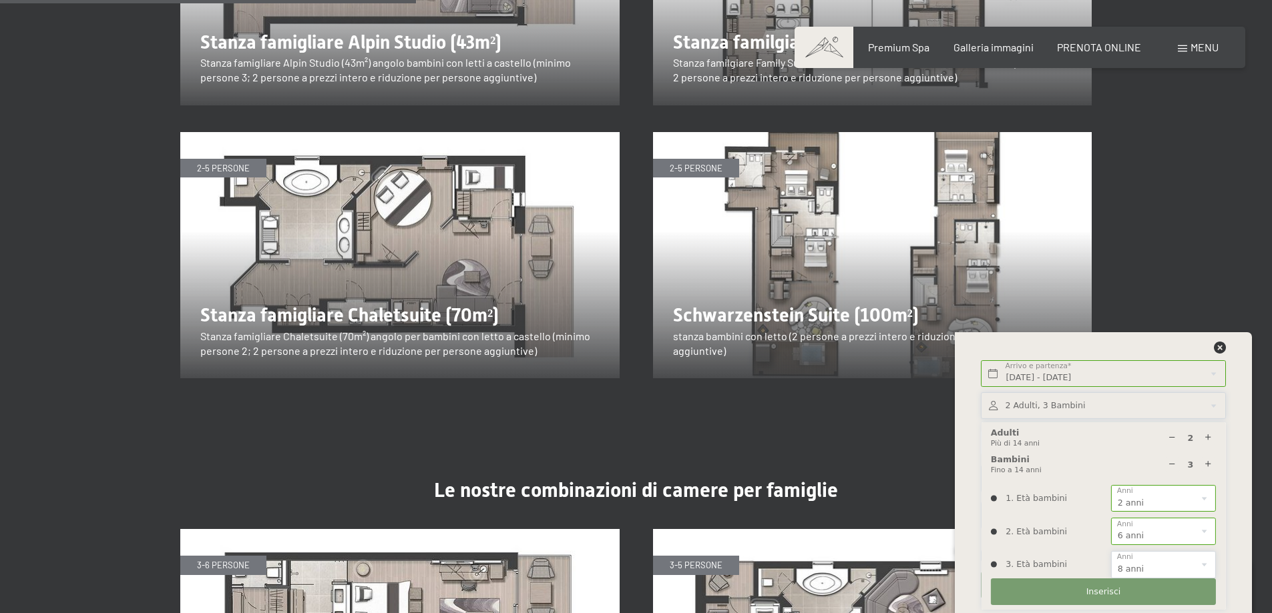
click at [1111, 551] on select "0 1 2 3 4 5 6 7 8 9 10 11 12 13 14" at bounding box center [1163, 564] width 105 height 27
click at [1137, 595] on button "Inserisci" at bounding box center [1103, 592] width 225 height 27
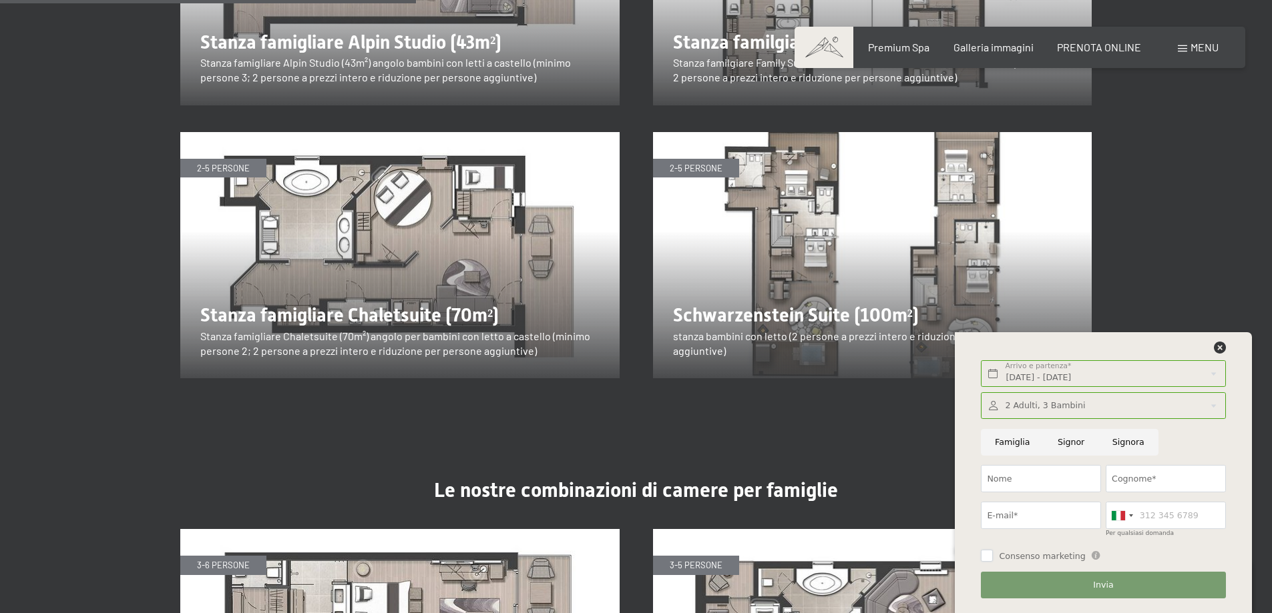
click at [983, 555] on input "Consenso marketing" at bounding box center [987, 556] width 12 height 12
checkbox input "true"
click at [1048, 481] on input "Nome" at bounding box center [1041, 478] width 120 height 27
type input "Marco"
type input "Zantelli"
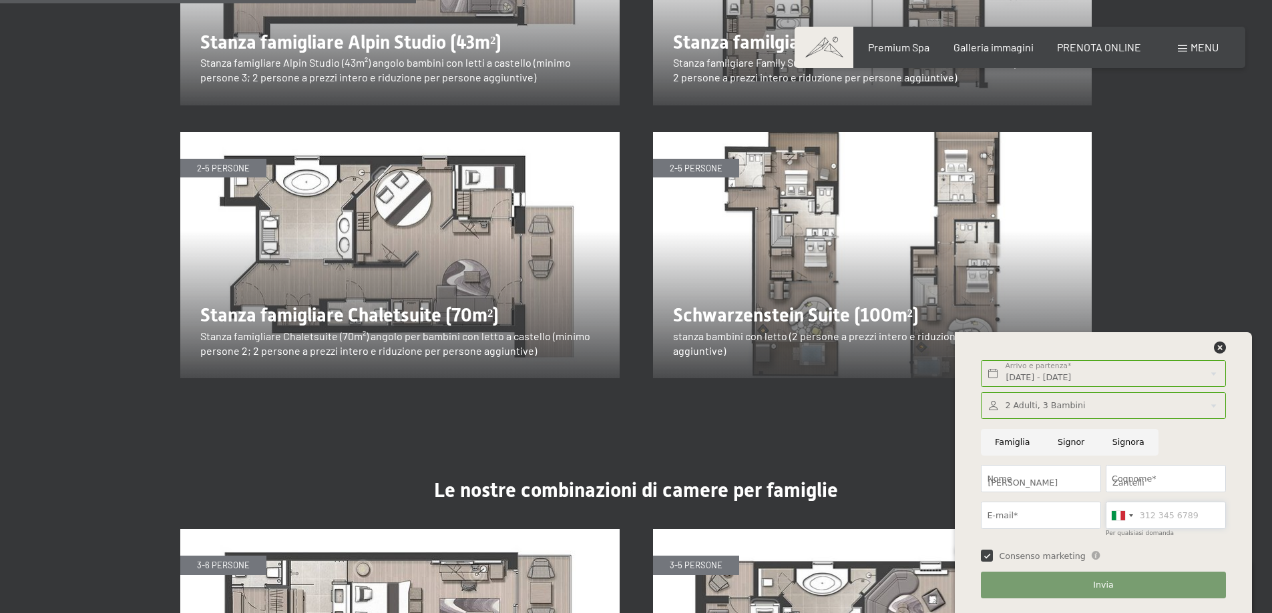
type input "3396566185"
click at [1051, 522] on input "E-mail*" at bounding box center [1041, 515] width 120 height 27
type input "marcozantelli@gmail.com"
click at [1125, 583] on button "Invia" at bounding box center [1103, 585] width 244 height 27
